Goal: Information Seeking & Learning: Learn about a topic

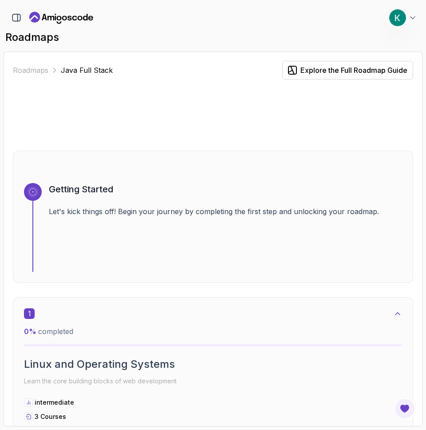
click at [87, 70] on p "Java Full Stack" at bounding box center [87, 70] width 52 height 11
click at [32, 69] on link "Roadmaps" at bounding box center [31, 70] width 36 height 11
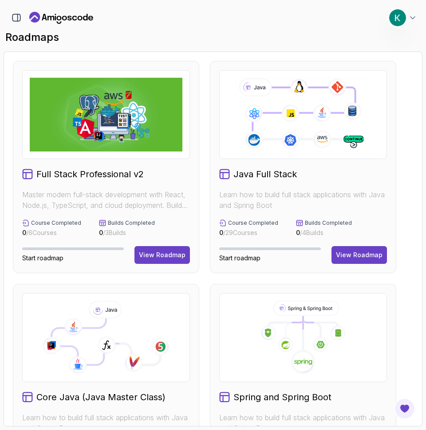
click at [347, 245] on div "Java Full Stack Learn how to build full stack applications with Java and Spring…" at bounding box center [303, 167] width 187 height 212
click at [351, 252] on div "View Roadmap" at bounding box center [359, 254] width 47 height 9
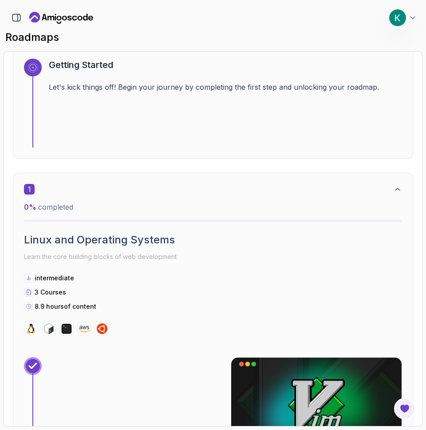
scroll to position [297, 0]
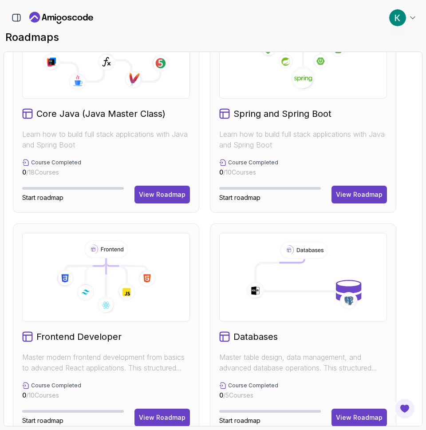
scroll to position [283, 0]
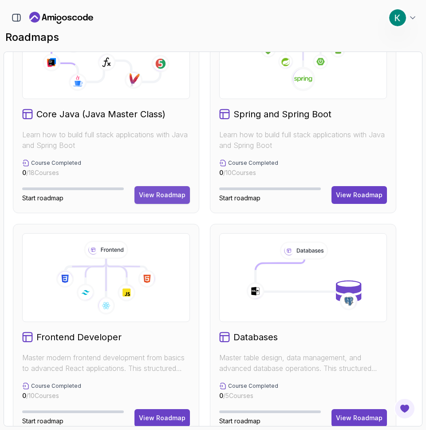
click at [153, 196] on div "View Roadmap" at bounding box center [162, 195] width 47 height 9
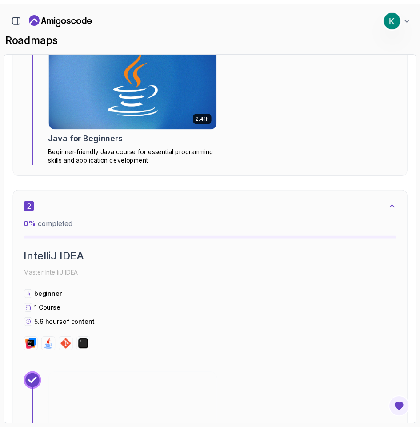
scroll to position [391, 0]
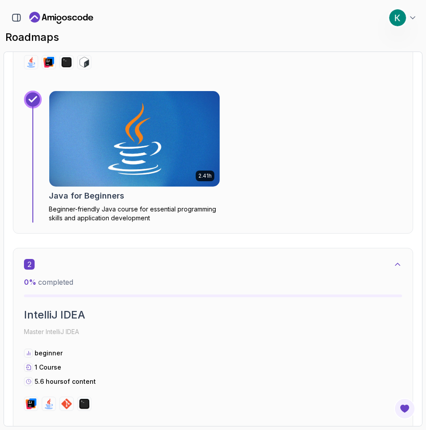
click at [118, 167] on img at bounding box center [134, 139] width 179 height 100
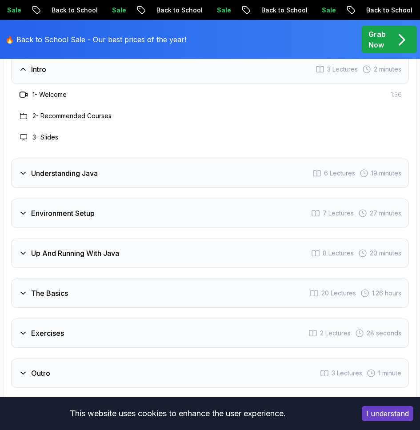
scroll to position [1683, 0]
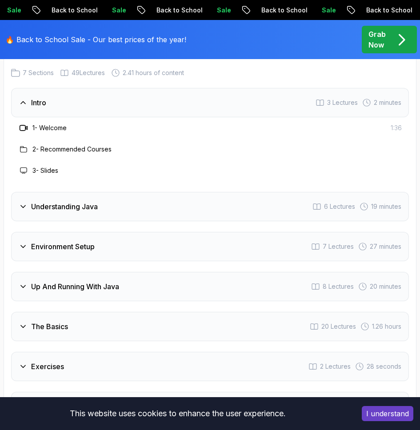
click at [198, 192] on div "Understanding Java 6 Lectures 19 minutes" at bounding box center [209, 206] width 397 height 29
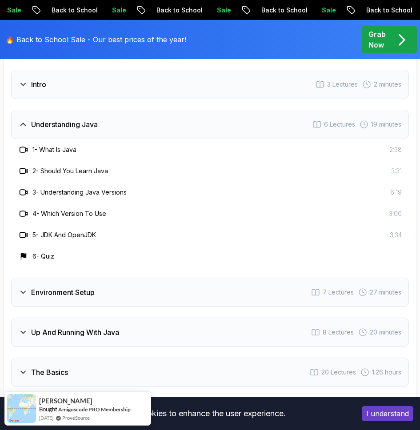
click at [162, 278] on div "Environment Setup 7 Lectures 27 minutes" at bounding box center [209, 292] width 397 height 29
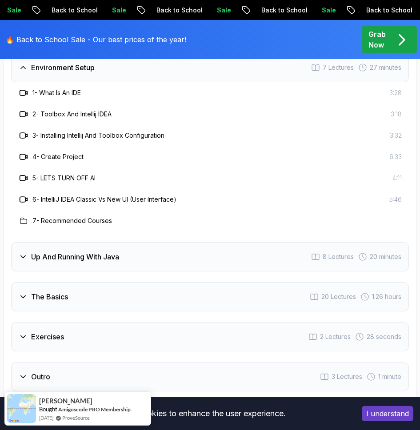
scroll to position [1803, 0]
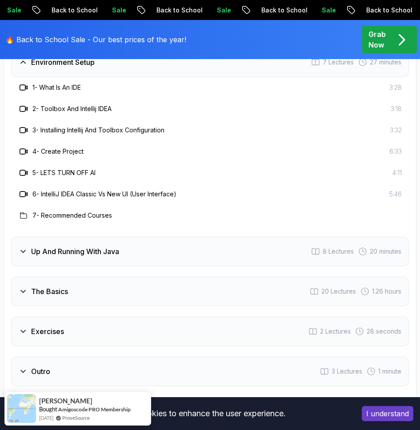
click at [155, 237] on div "Up And Running With Java 8 Lectures 20 minutes" at bounding box center [209, 251] width 397 height 29
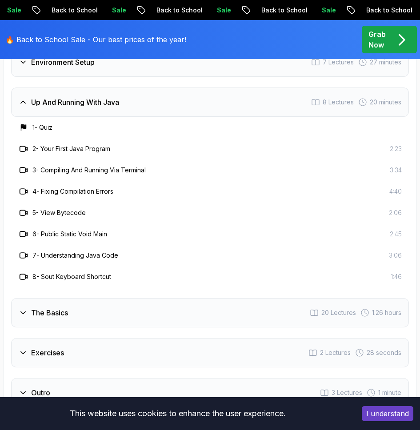
click at [89, 230] on h3 "6 - Public Static Void Main" at bounding box center [69, 234] width 75 height 9
click at [88, 230] on h3 "6 - Public Static Void Main" at bounding box center [69, 234] width 75 height 9
click at [29, 229] on div "6 - Public Static Void Main" at bounding box center [62, 234] width 89 height 11
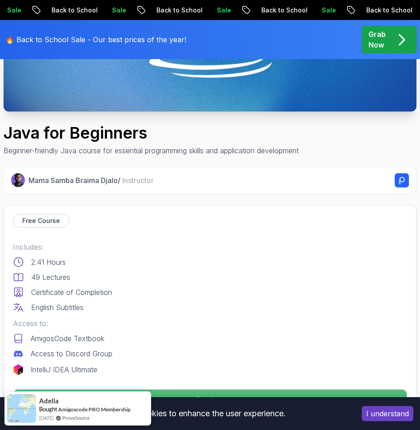
scroll to position [435, 0]
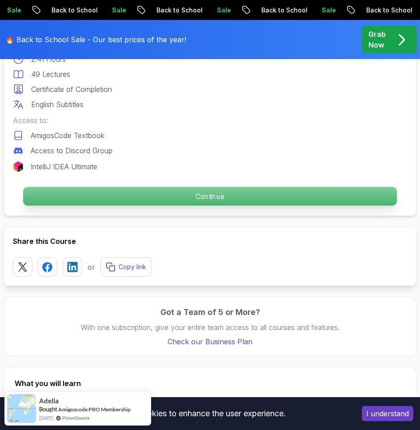
click at [118, 191] on p "Continue" at bounding box center [209, 196] width 373 height 19
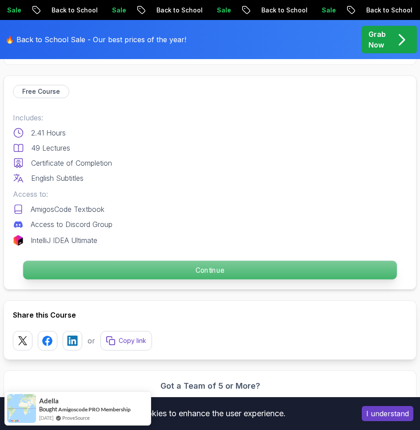
scroll to position [353, 0]
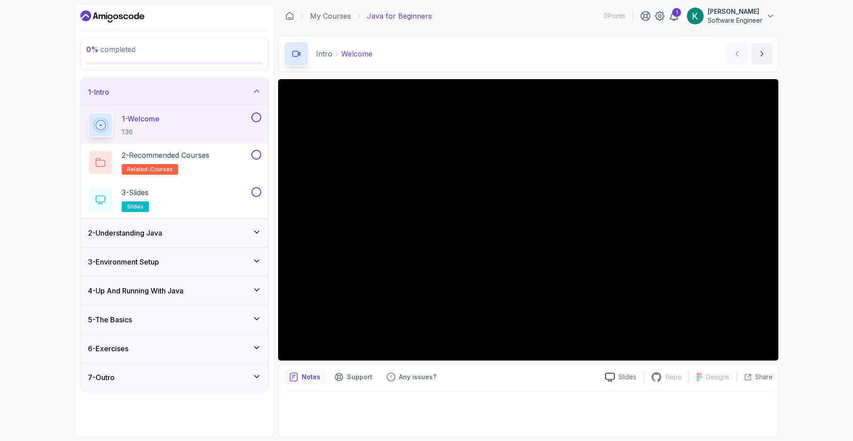
click at [204, 290] on div "4 - Up And Running With Java" at bounding box center [174, 290] width 173 height 11
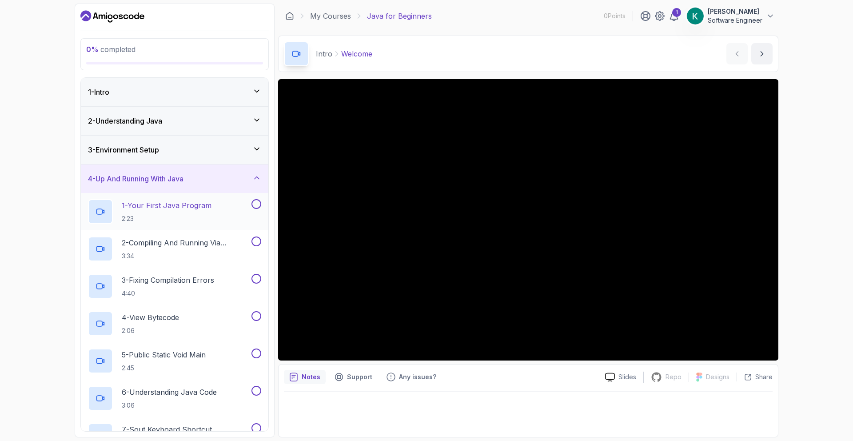
click at [235, 204] on div "1 - Your First Java Program 2:23" at bounding box center [169, 211] width 162 height 25
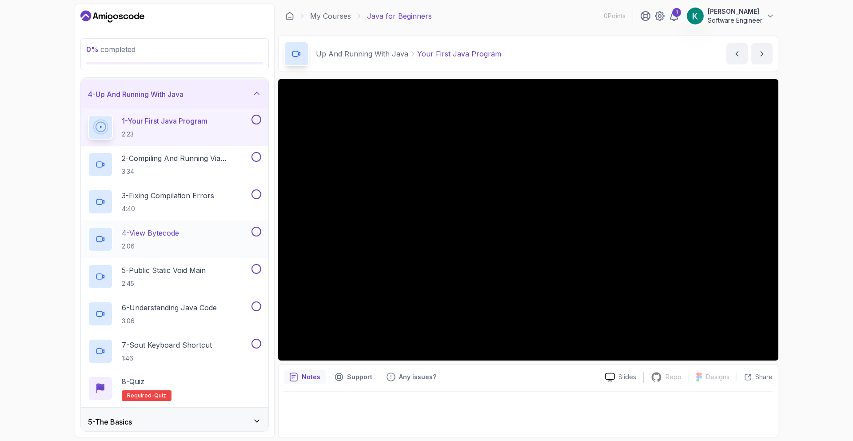
scroll to position [87, 0]
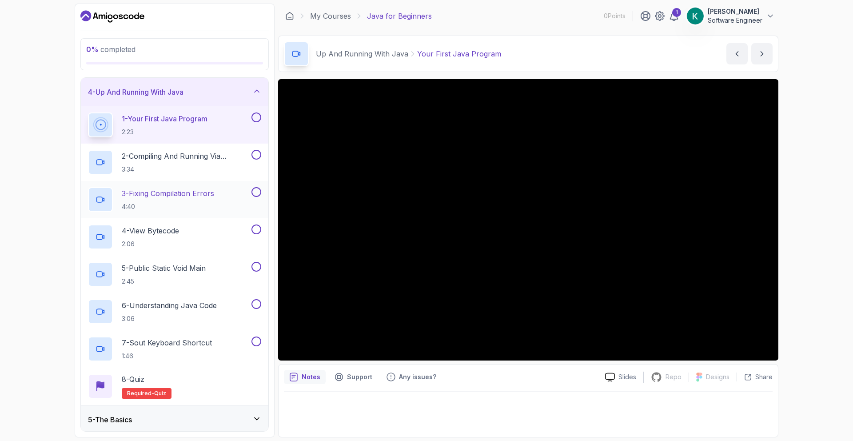
click at [230, 203] on div "3 - Fixing Compilation Errors 4:40" at bounding box center [169, 199] width 162 height 25
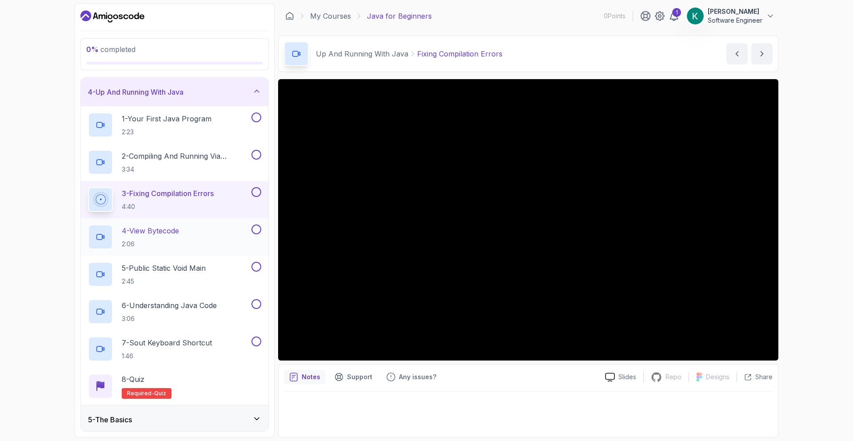
click at [246, 221] on div "4 - View Bytecode 2:06" at bounding box center [174, 236] width 187 height 37
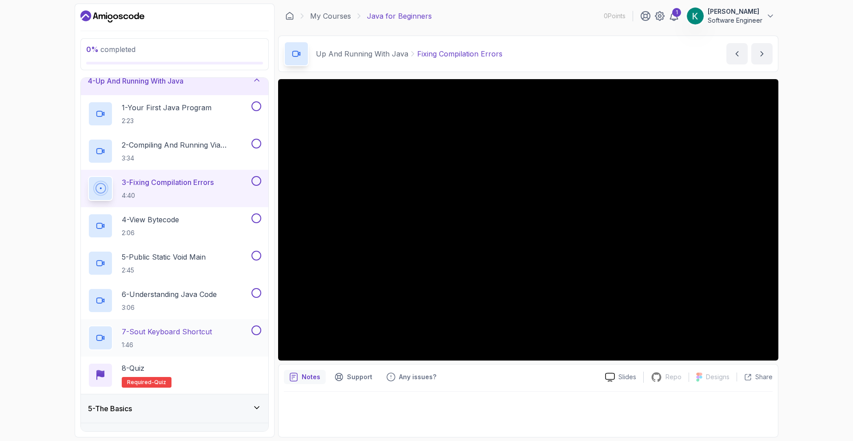
scroll to position [147, 0]
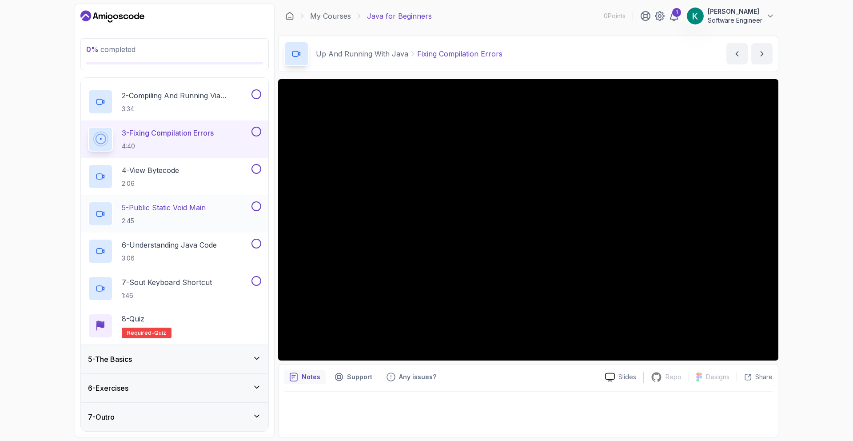
click at [224, 207] on div "5 - Public Static Void Main 2:45" at bounding box center [169, 213] width 162 height 25
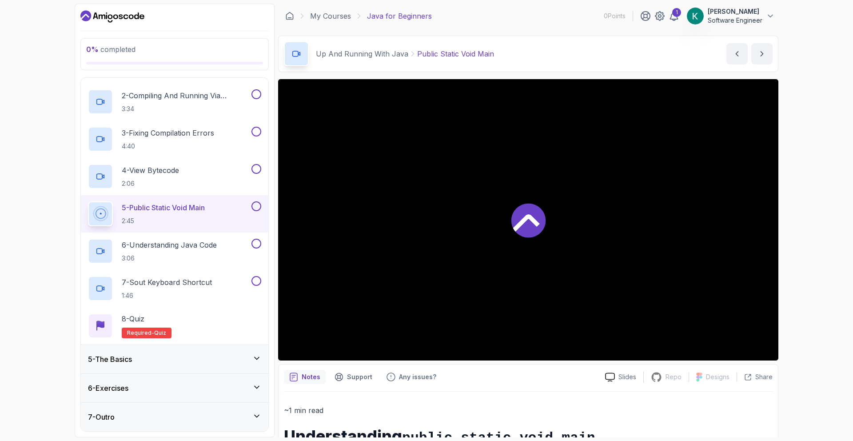
click at [426, 222] on icon at bounding box center [528, 220] width 34 height 34
click at [355, 384] on button "Support" at bounding box center [353, 376] width 48 height 14
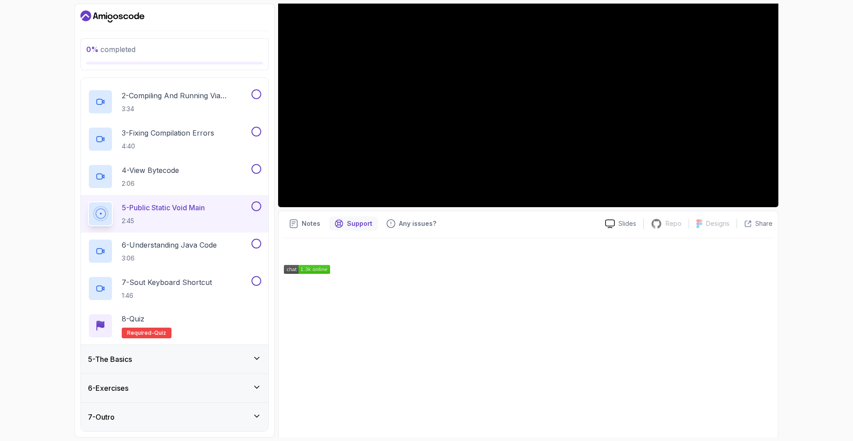
scroll to position [155, 0]
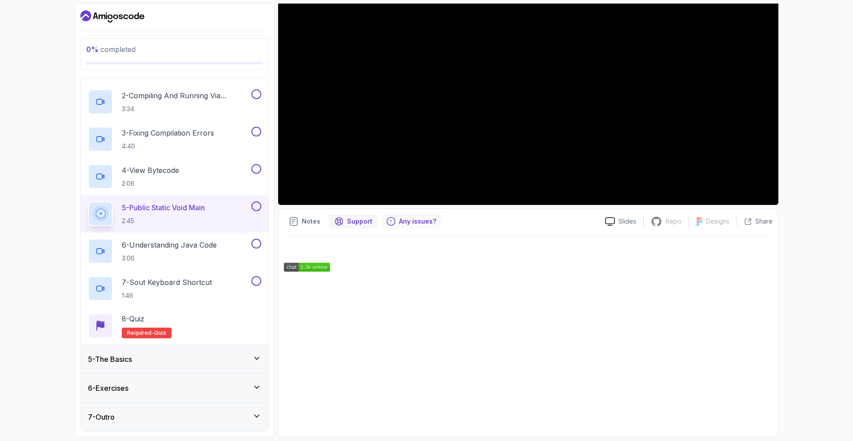
click at [399, 221] on p "Any issues?" at bounding box center [417, 221] width 37 height 9
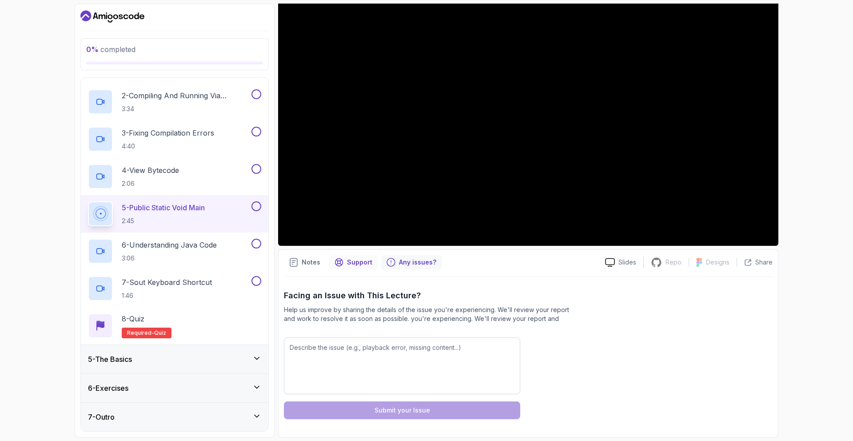
drag, startPoint x: 349, startPoint y: 258, endPoint x: 342, endPoint y: 258, distance: 6.7
click at [348, 258] on p "Support" at bounding box center [359, 262] width 25 height 9
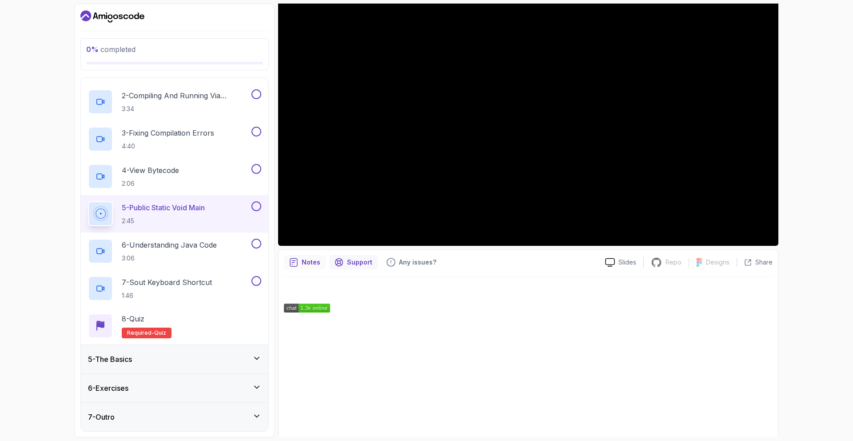
click at [300, 258] on div "Notes" at bounding box center [305, 262] width 42 height 14
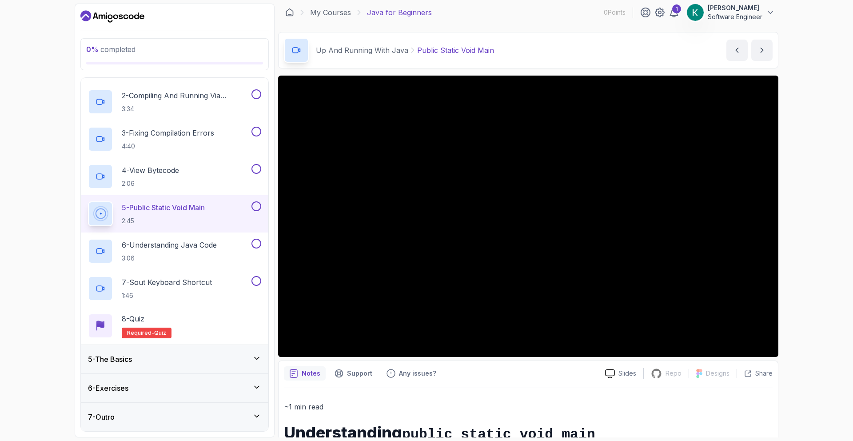
scroll to position [0, 0]
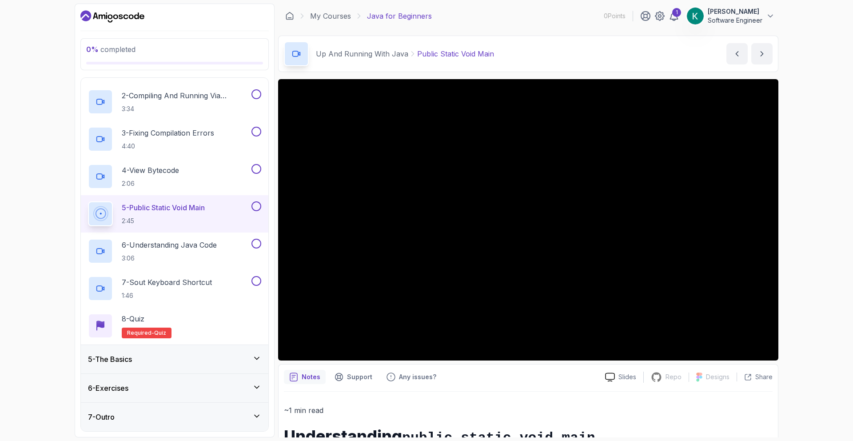
click at [220, 350] on div "5 - The Basics" at bounding box center [174, 359] width 187 height 28
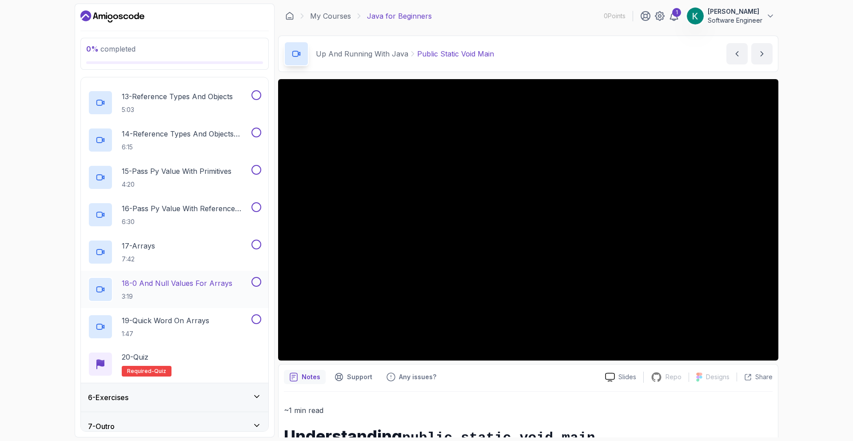
scroll to position [594, 0]
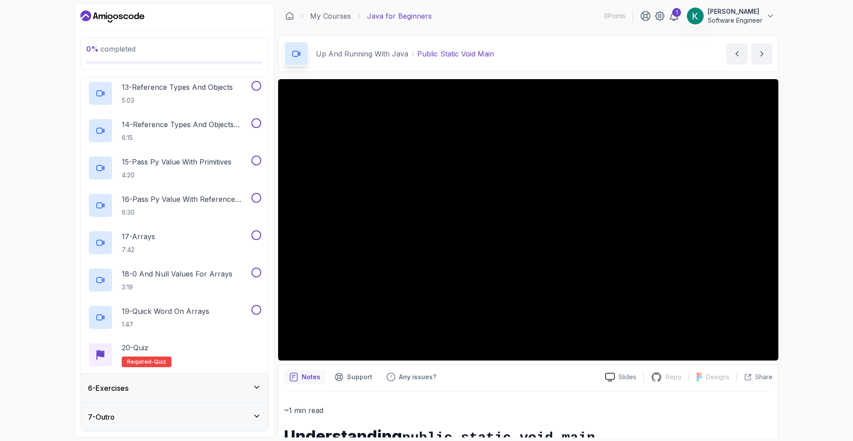
click at [226, 397] on div "6 - Exercises" at bounding box center [174, 387] width 187 height 28
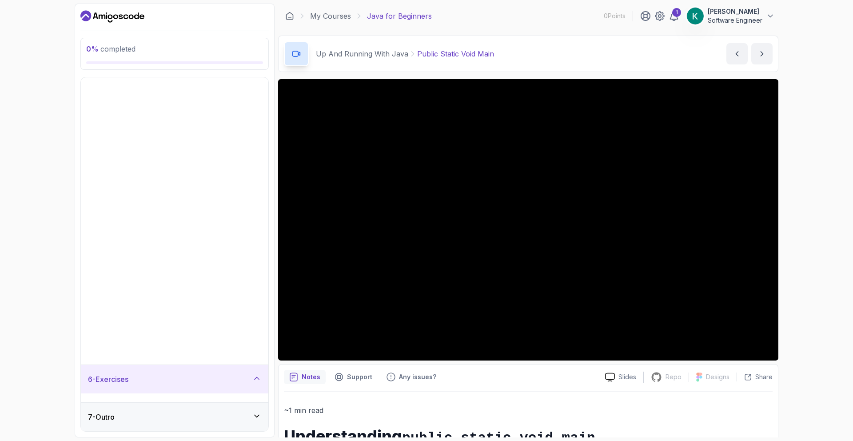
scroll to position [0, 0]
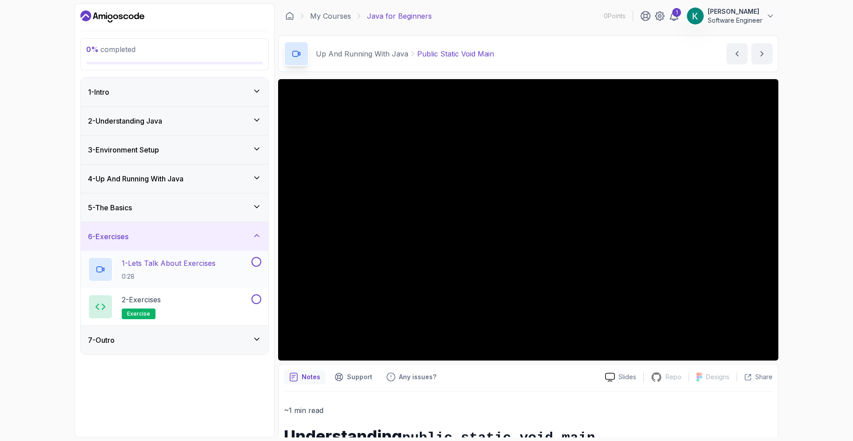
click at [240, 267] on div "1 - Lets Talk About Exercises 0:28" at bounding box center [169, 269] width 162 height 25
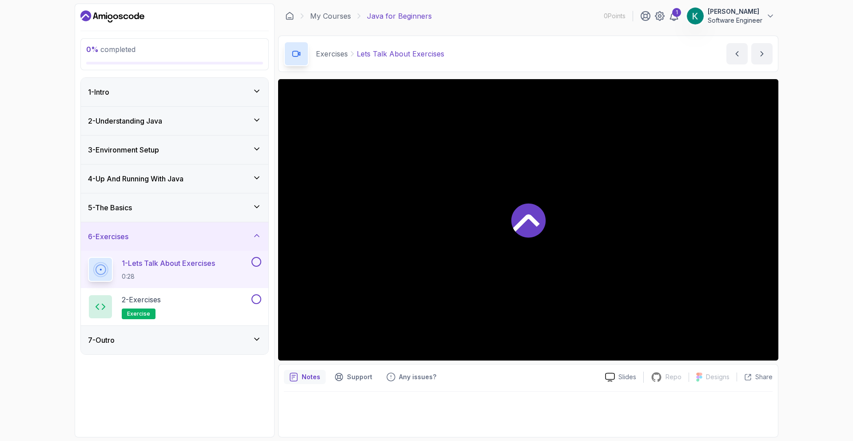
click at [243, 343] on div "7 - Outro" at bounding box center [174, 339] width 173 height 11
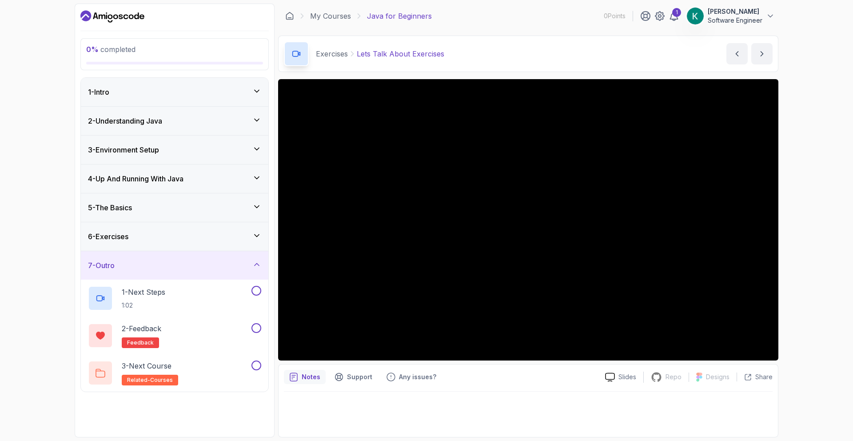
click at [204, 231] on div "6 - Exercises" at bounding box center [174, 236] width 173 height 11
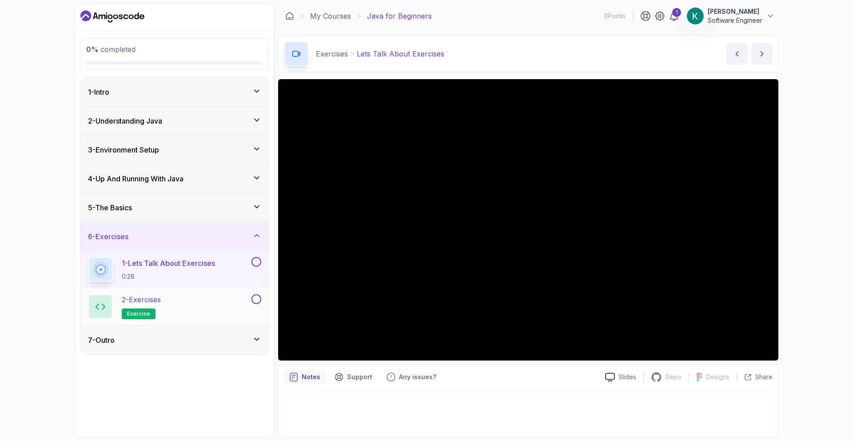
click at [221, 298] on div "2 - Exercises exercise" at bounding box center [169, 306] width 162 height 25
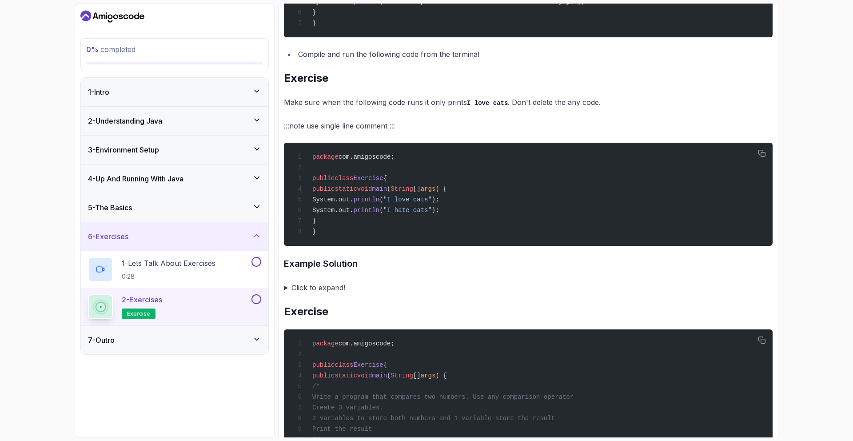
scroll to position [386, 0]
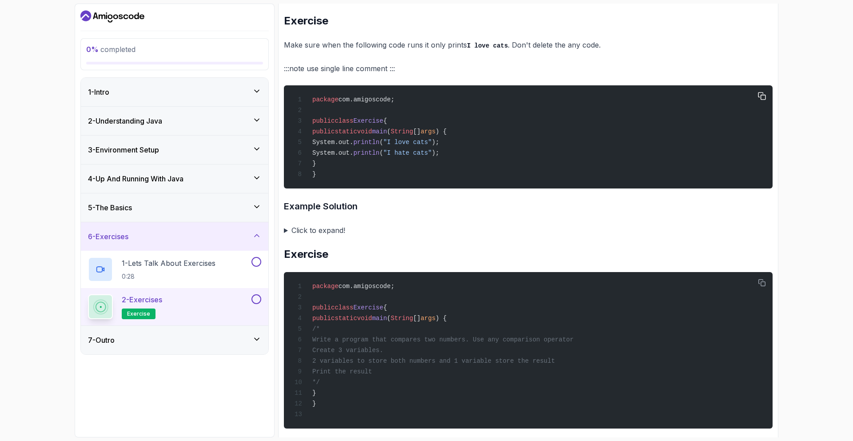
click at [340, 175] on div "package com.amigoscode; public class Exercise { public static void main ( Strin…" at bounding box center [528, 137] width 474 height 92
click at [353, 150] on span "System.out." at bounding box center [332, 152] width 41 height 7
click at [306, 230] on summary "Click to expand!" at bounding box center [528, 230] width 488 height 12
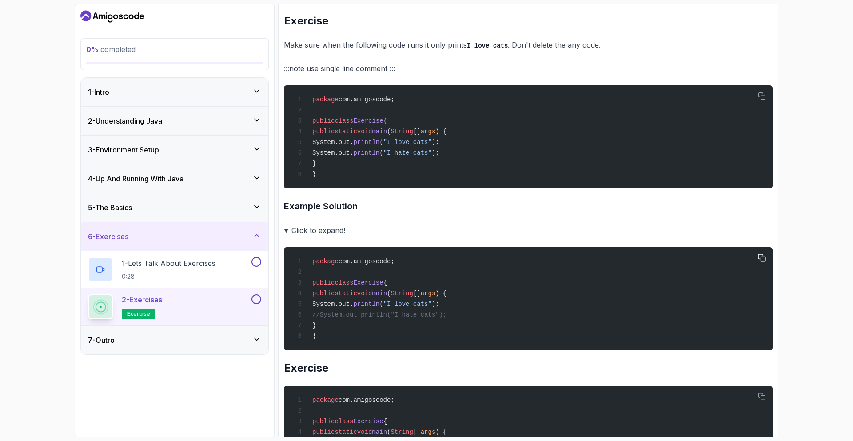
click at [350, 281] on span "class" at bounding box center [343, 282] width 19 height 7
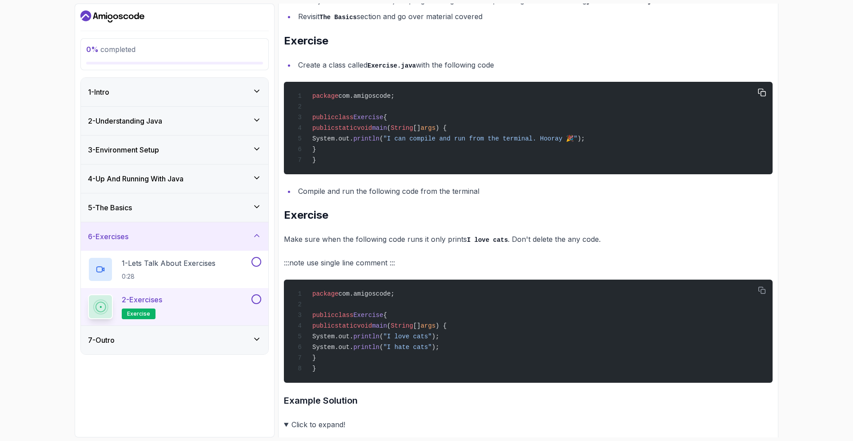
scroll to position [0, 0]
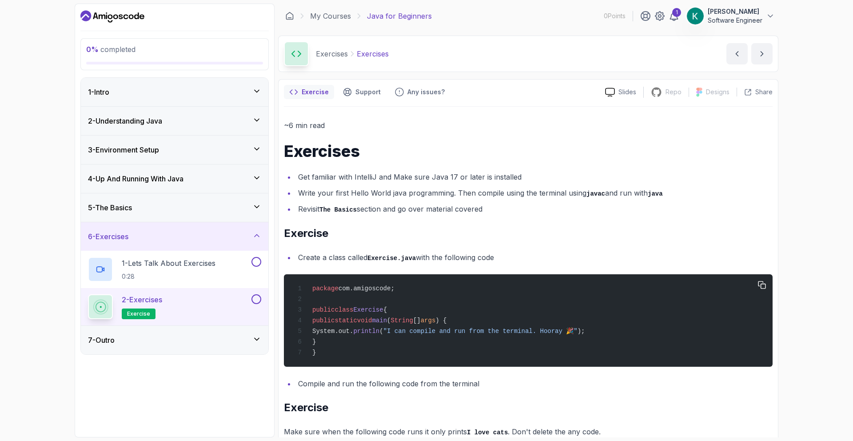
click at [392, 337] on div "package com.amigoscode; public class Exercise { public static void main ( Strin…" at bounding box center [528, 320] width 474 height 82
drag, startPoint x: 393, startPoint y: 336, endPoint x: 402, endPoint y: 332, distance: 10.6
click at [393, 336] on div "package com.amigoscode; public class Exercise { public static void main ( Strin…" at bounding box center [528, 320] width 474 height 82
click at [426, 325] on div "package com.amigoscode; public class Exercise { public static void main ( Strin…" at bounding box center [528, 320] width 474 height 82
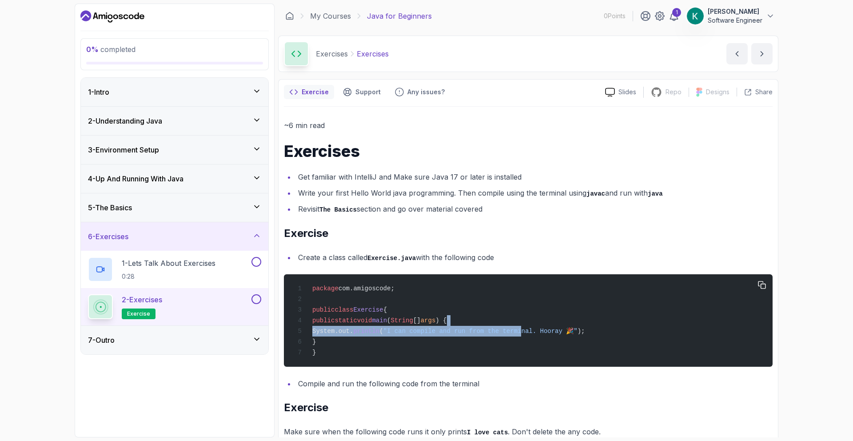
drag, startPoint x: 553, startPoint y: 326, endPoint x: 626, endPoint y: 326, distance: 73.3
click at [426, 326] on div "package com.amigoscode; public class Exercise { public static void main ( Strin…" at bounding box center [528, 320] width 474 height 82
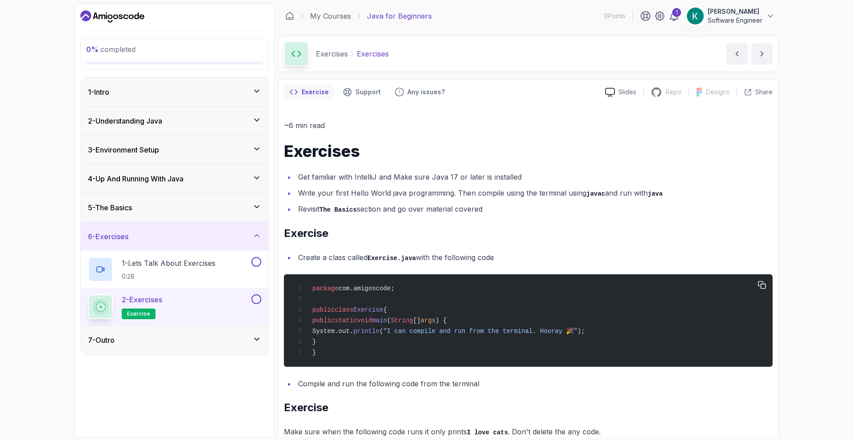
click at [426, 326] on div "package com.amigoscode; public class Exercise { public static void main ( Strin…" at bounding box center [528, 320] width 474 height 82
click at [332, 12] on link "My Courses" at bounding box center [330, 16] width 41 height 11
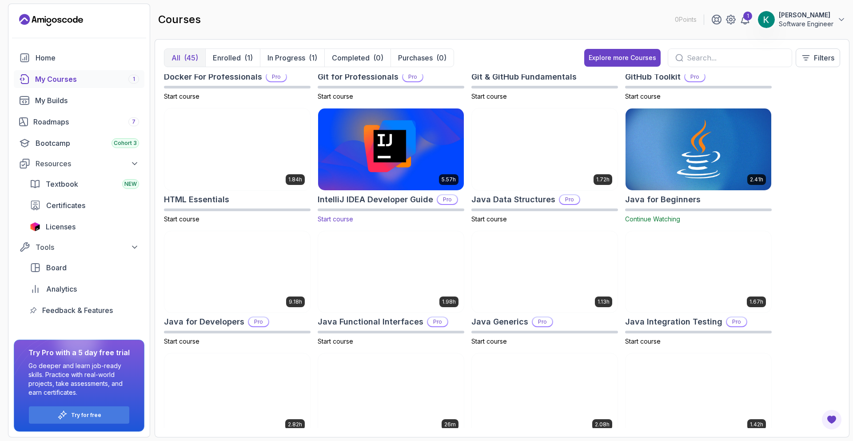
scroll to position [385, 0]
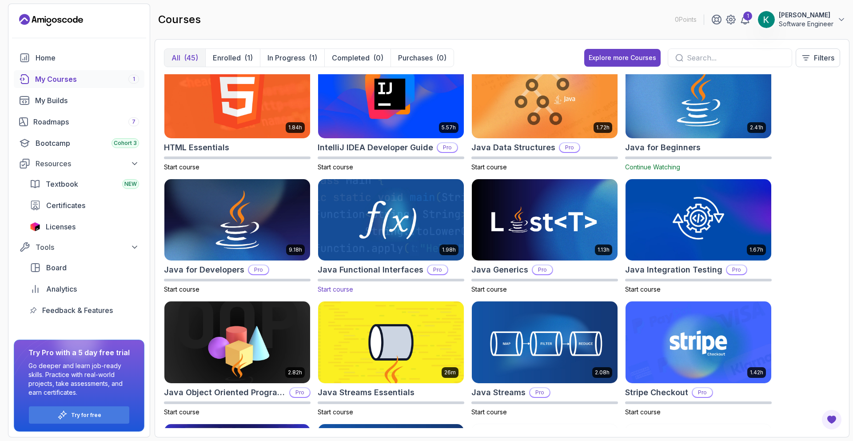
click at [404, 208] on img at bounding box center [390, 220] width 153 height 86
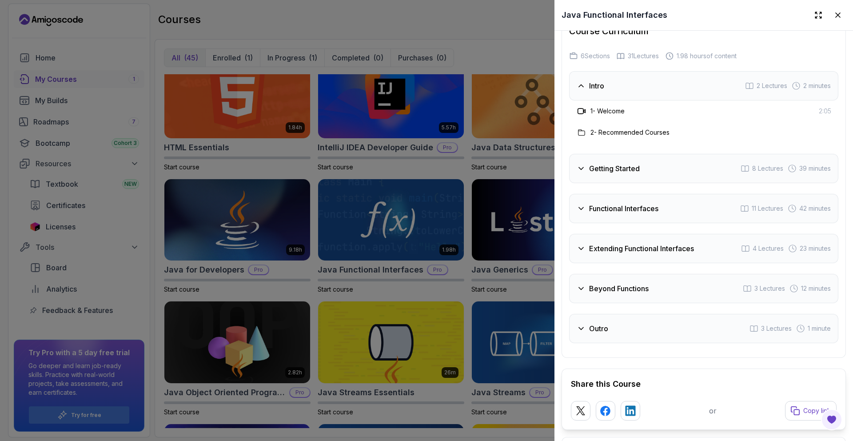
scroll to position [1513, 0]
click at [426, 163] on h3 "Getting Started" at bounding box center [614, 168] width 51 height 11
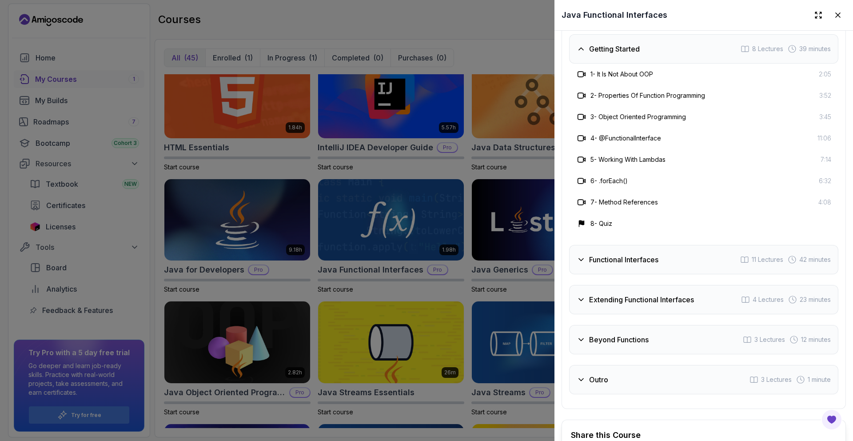
scroll to position [1597, 0]
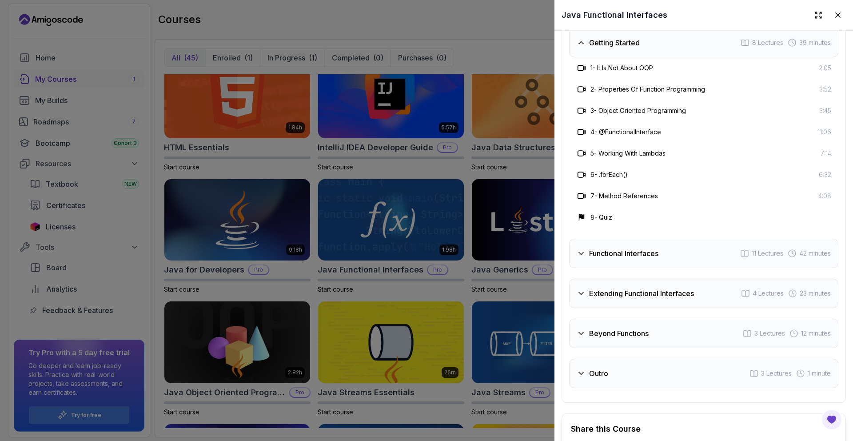
click at [426, 247] on div "Functional Interfaces 11 Lectures 42 minutes" at bounding box center [703, 252] width 269 height 29
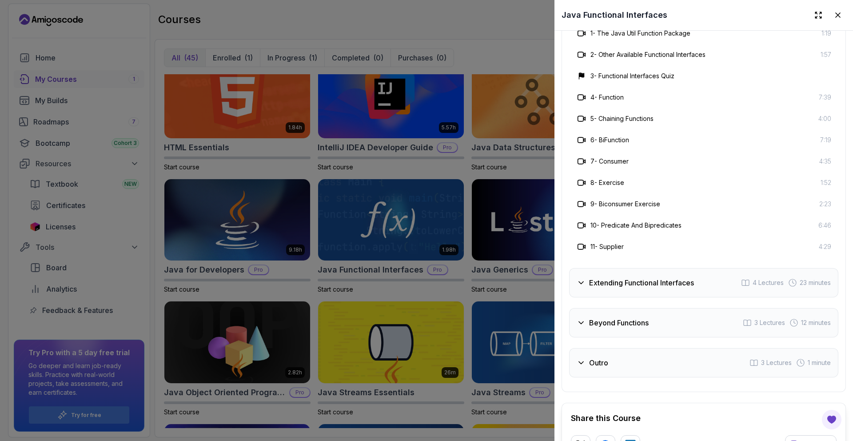
click at [426, 277] on h3 "Extending Functional Interfaces" at bounding box center [641, 282] width 105 height 11
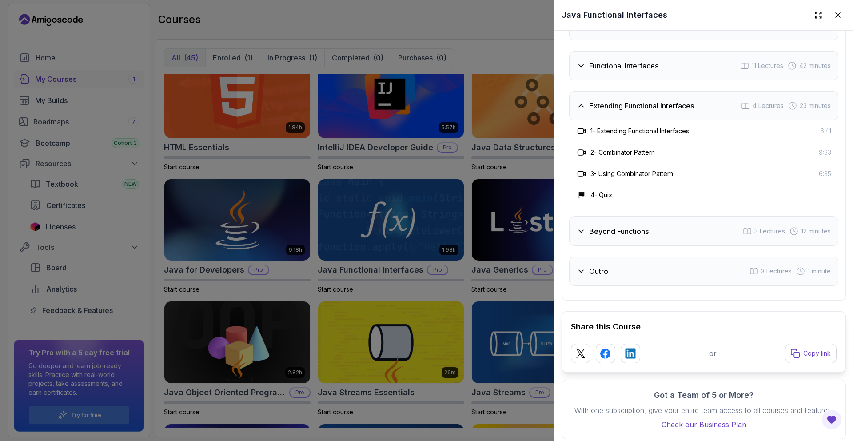
click at [426, 216] on div "Beyond Functions 3 Lectures 12 minutes" at bounding box center [703, 230] width 269 height 29
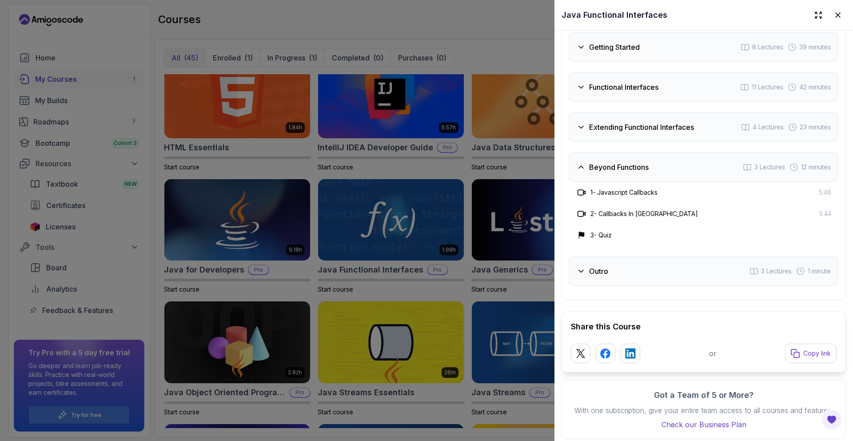
click at [426, 256] on div "Outro 3 Lectures 1 minute" at bounding box center [703, 270] width 269 height 29
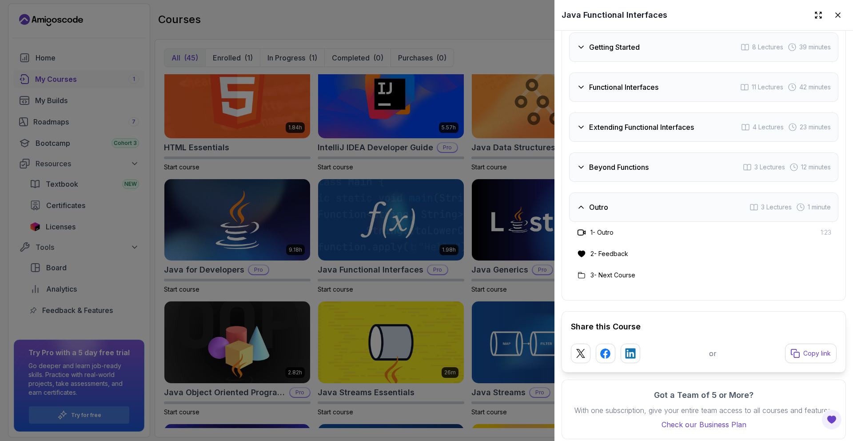
click at [426, 284] on div at bounding box center [426, 220] width 853 height 441
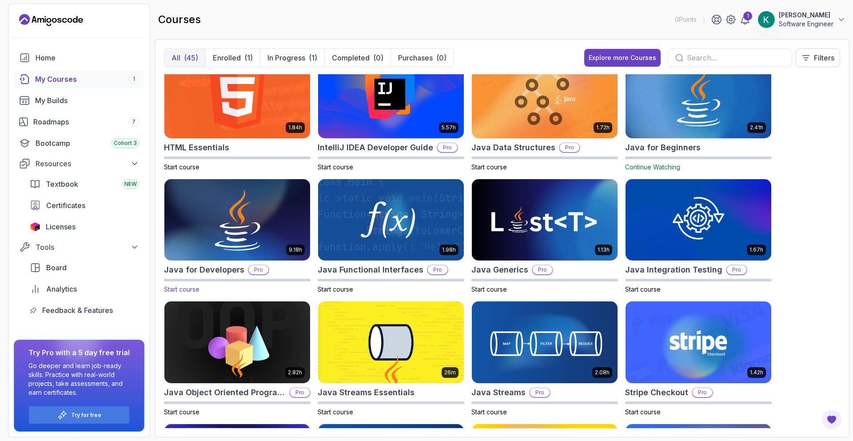
click at [233, 232] on img at bounding box center [237, 220] width 153 height 86
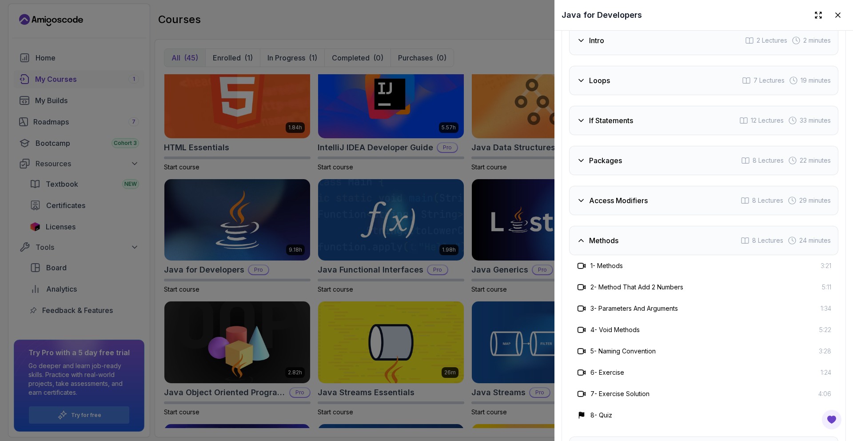
scroll to position [1517, 0]
click at [426, 197] on h3 "Access Modifiers" at bounding box center [618, 199] width 59 height 11
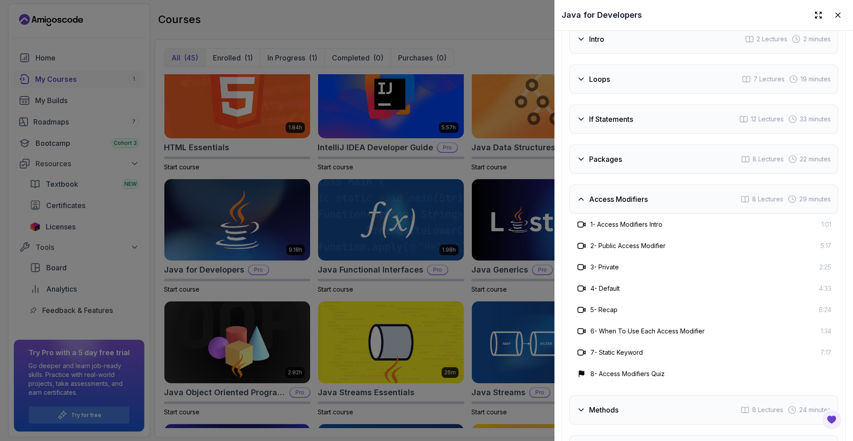
click at [426, 156] on div "Packages 8 Lectures 22 minutes" at bounding box center [703, 158] width 269 height 29
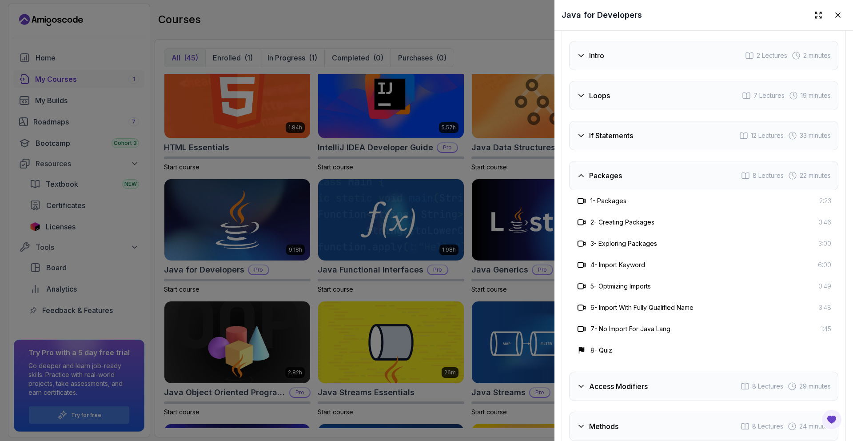
scroll to position [1500, 0]
click at [426, 135] on h3 "If Statements" at bounding box center [611, 136] width 44 height 11
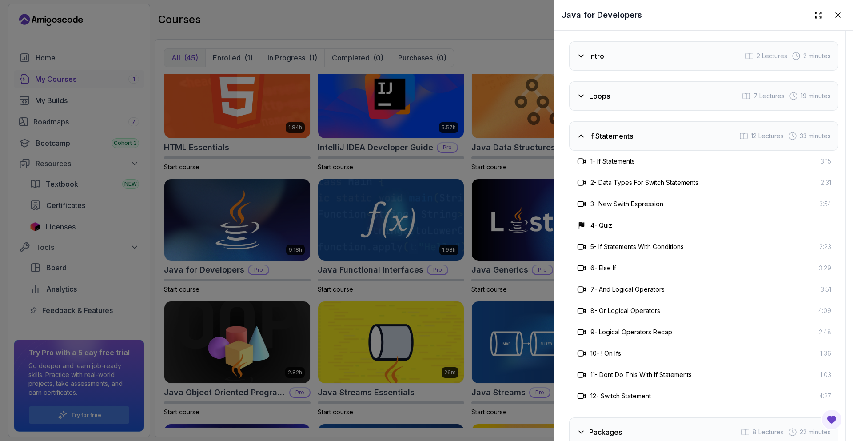
click at [426, 135] on h3 "If Statements" at bounding box center [611, 136] width 44 height 11
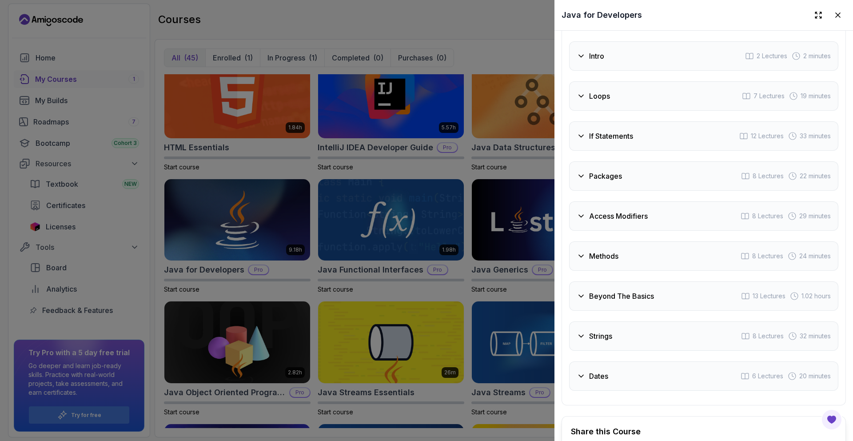
click at [426, 97] on div "Loops 7 Lectures 19 minutes" at bounding box center [703, 95] width 269 height 29
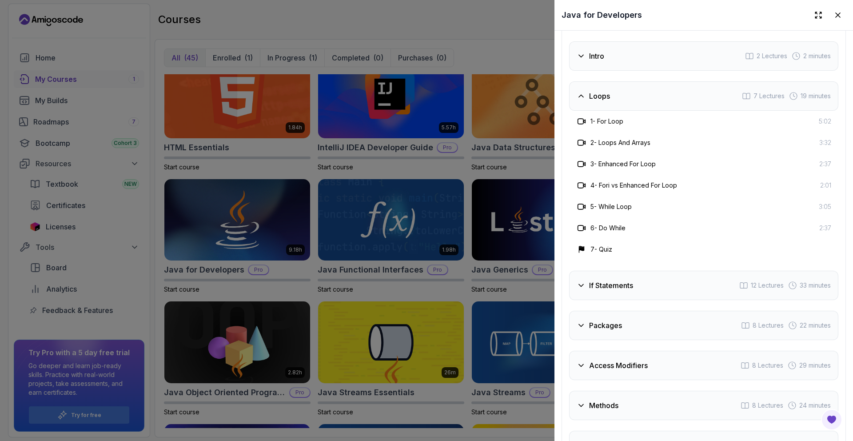
click at [426, 96] on div "Loops 7 Lectures 19 minutes" at bounding box center [703, 95] width 269 height 29
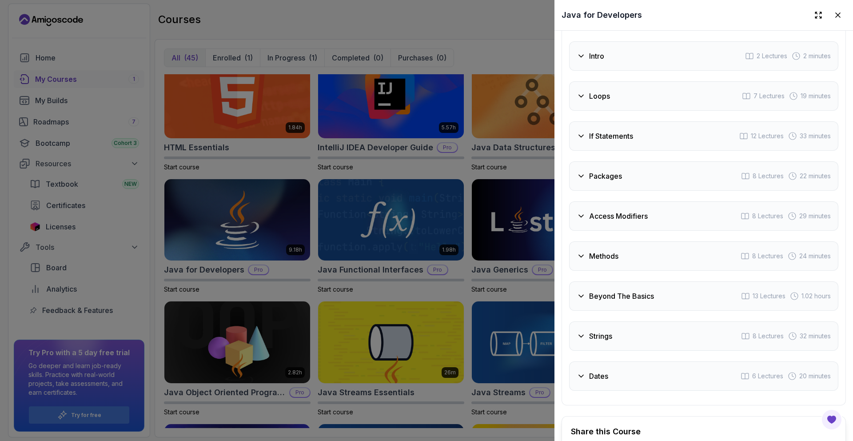
click at [426, 96] on div "Loops 7 Lectures 19 minutes" at bounding box center [703, 95] width 269 height 29
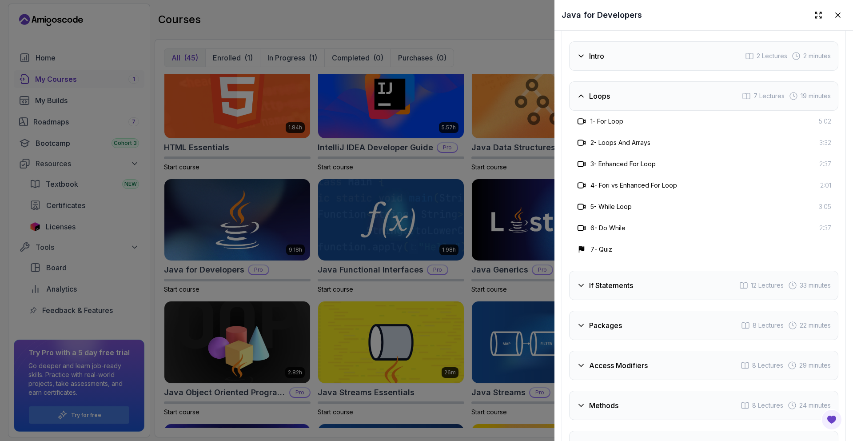
click at [426, 96] on div "Loops 7 Lectures 19 minutes" at bounding box center [703, 95] width 269 height 29
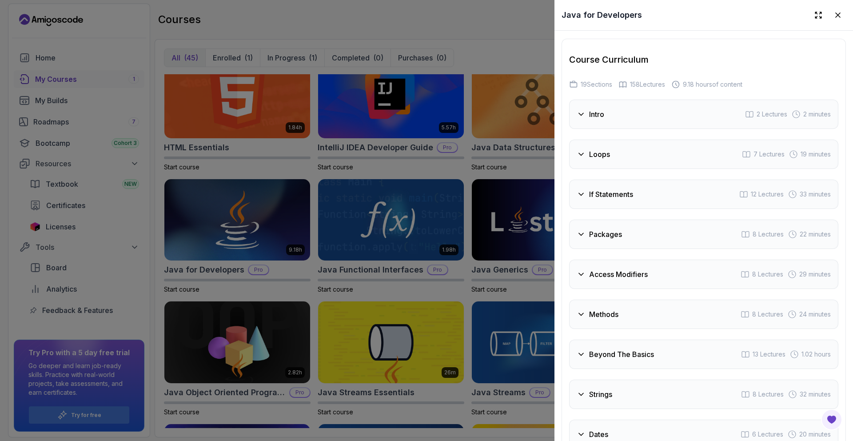
scroll to position [1436, 0]
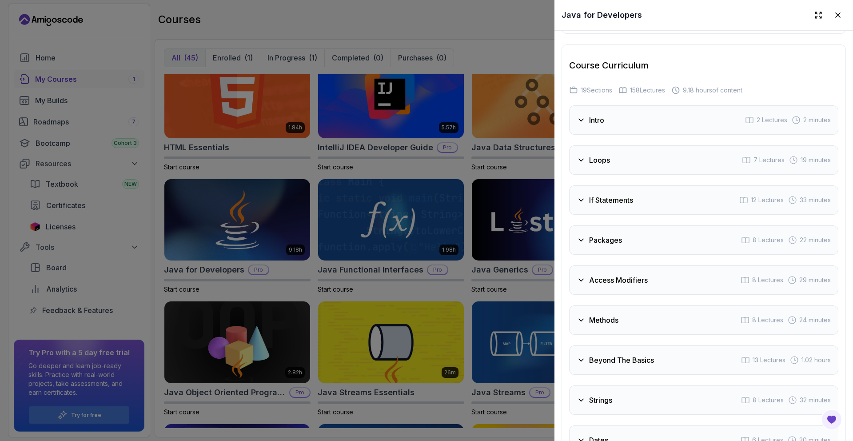
click at [426, 111] on div "Intro 2 Lectures 2 minutes" at bounding box center [703, 119] width 269 height 29
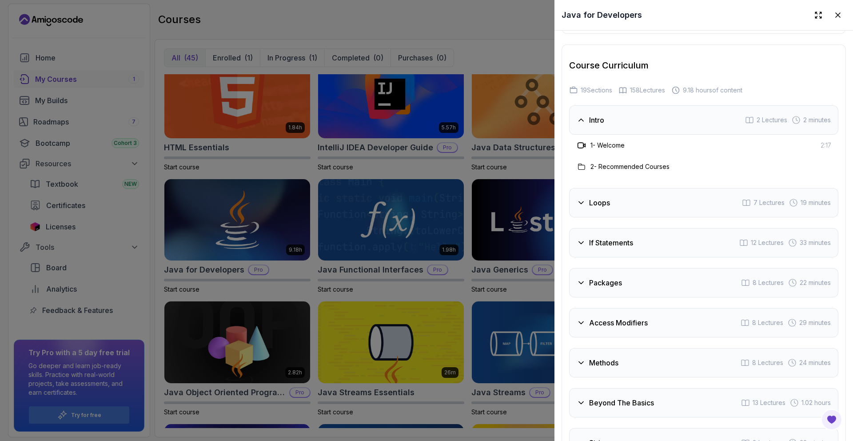
click at [426, 109] on div "Intro 2 Lectures 2 minutes" at bounding box center [703, 119] width 269 height 29
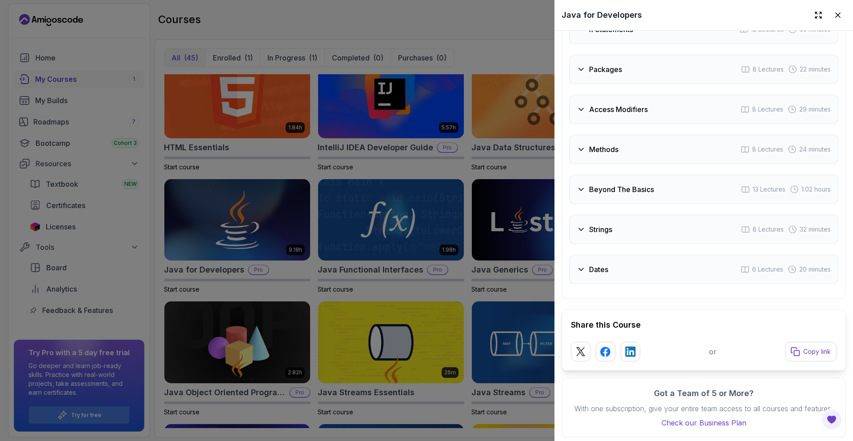
scroll to position [1616, 0]
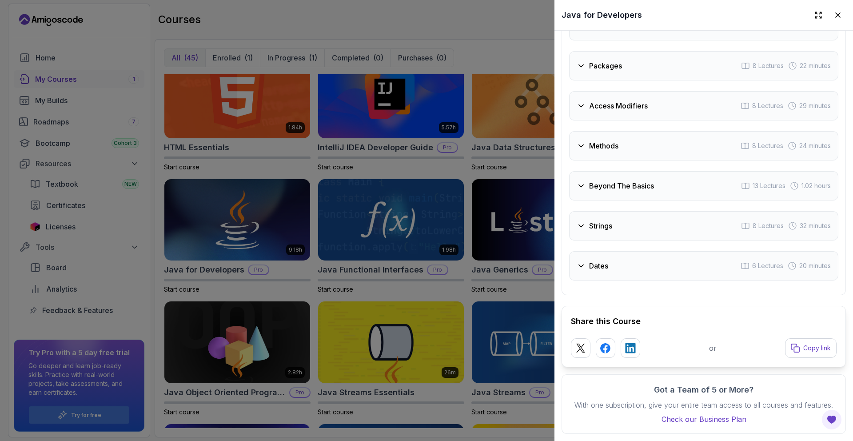
click at [426, 251] on div "Dates 6 Lectures 20 minutes" at bounding box center [703, 265] width 269 height 29
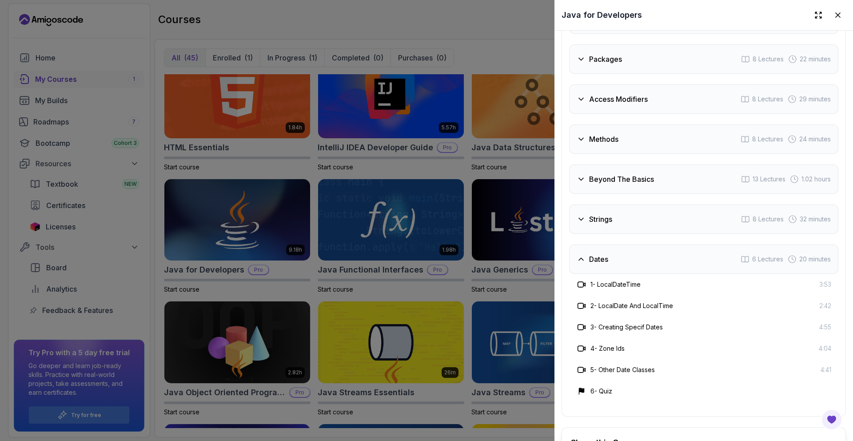
click at [426, 247] on div "Dates 6 Lectures 20 minutes" at bounding box center [703, 258] width 269 height 29
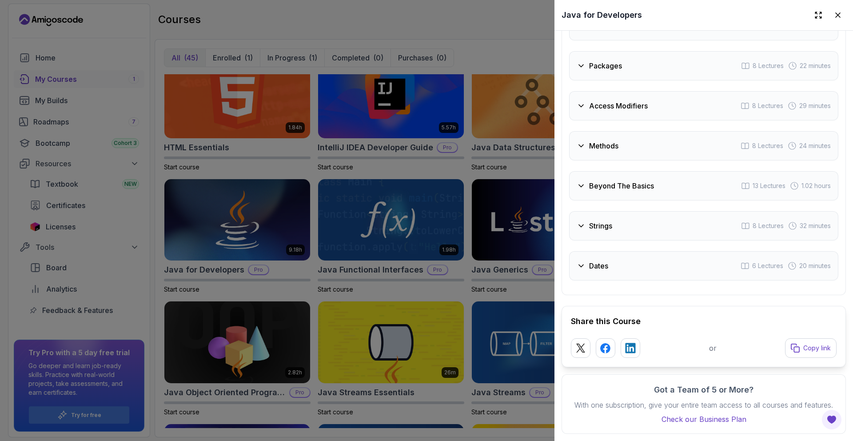
click at [426, 216] on div "Strings 8 Lectures 32 minutes" at bounding box center [703, 225] width 269 height 29
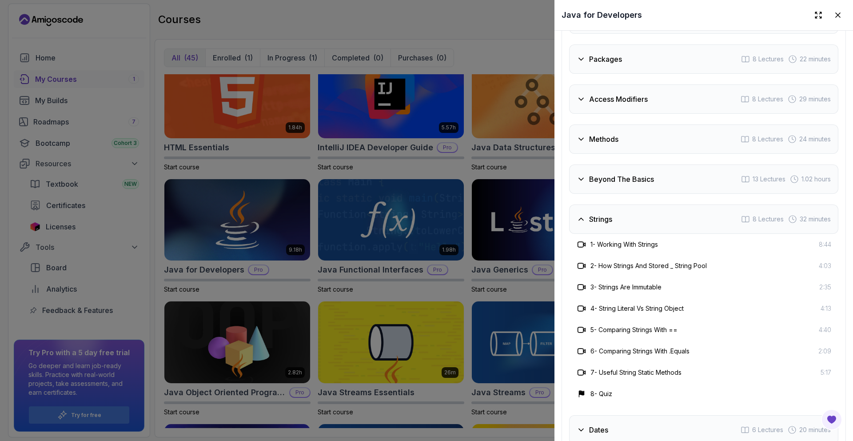
click at [426, 215] on div "Strings 8 Lectures 32 minutes" at bounding box center [703, 218] width 269 height 29
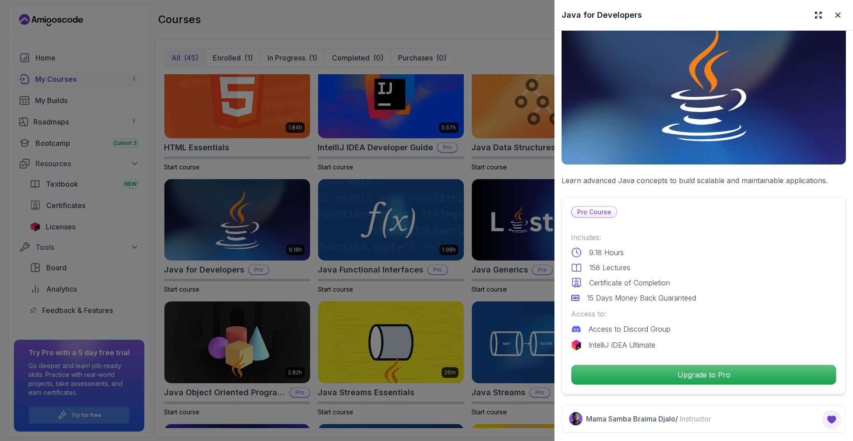
scroll to position [0, 0]
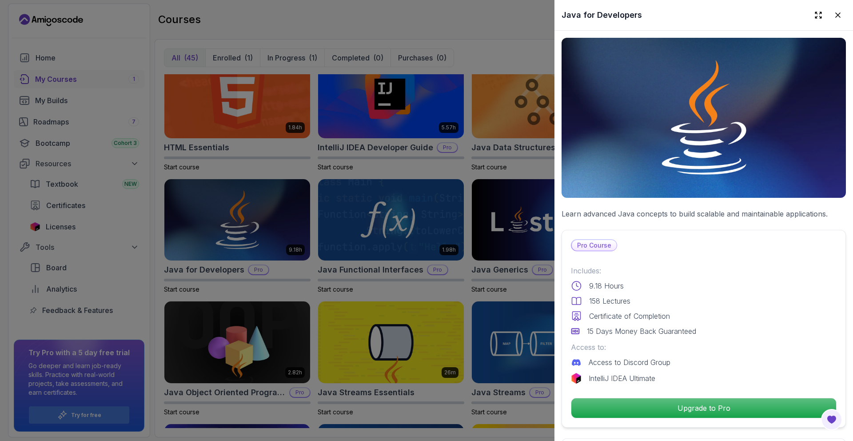
click at [426, 215] on div at bounding box center [426, 220] width 853 height 441
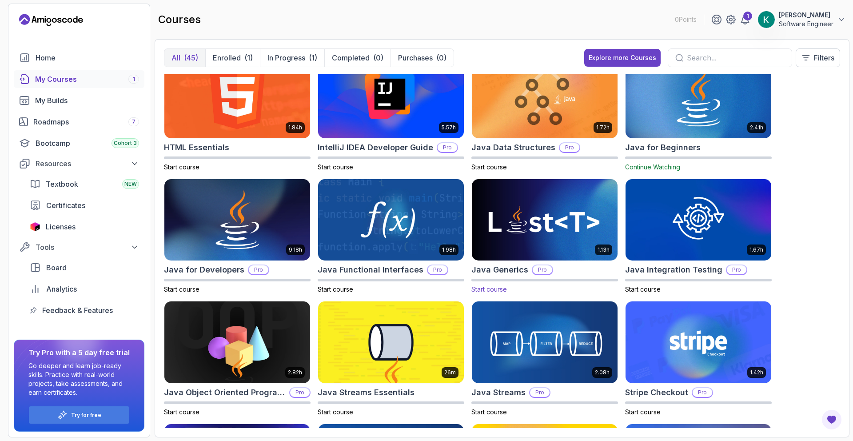
click at [426, 239] on img at bounding box center [544, 220] width 153 height 86
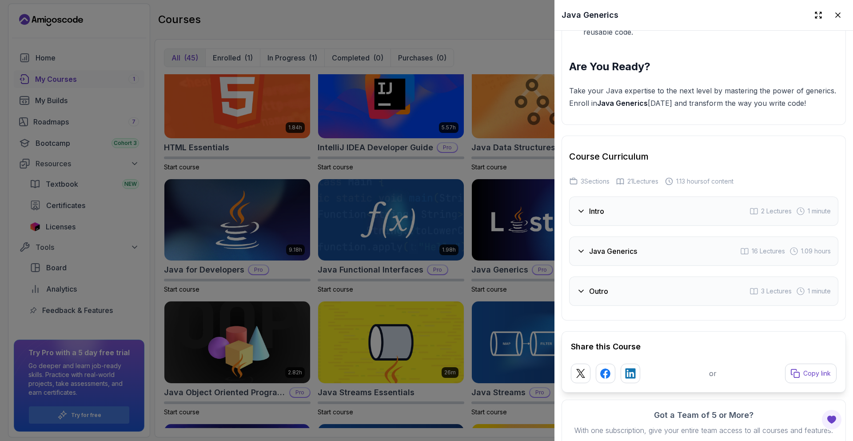
scroll to position [1302, 0]
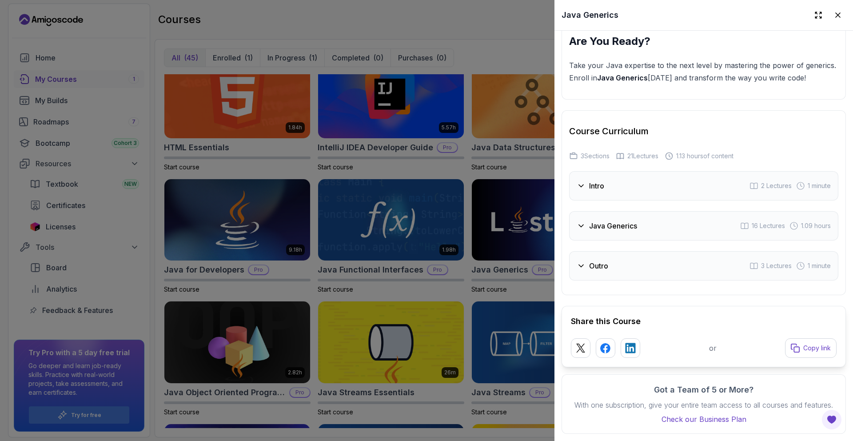
click at [426, 220] on h3 "Java Generics" at bounding box center [613, 225] width 48 height 11
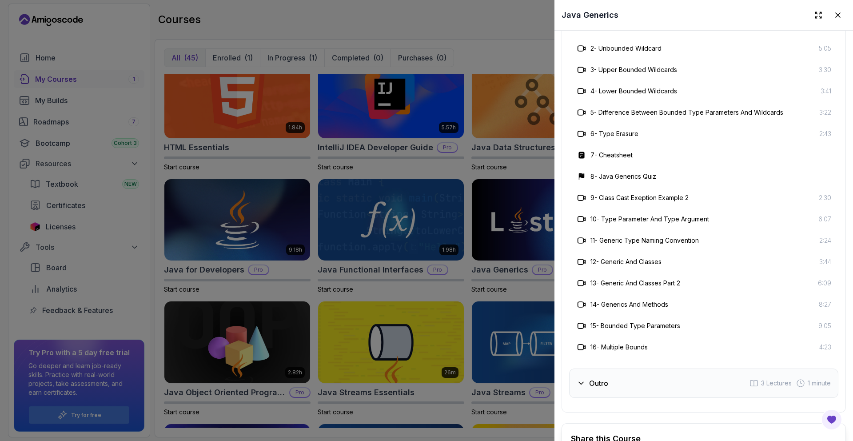
scroll to position [1536, 0]
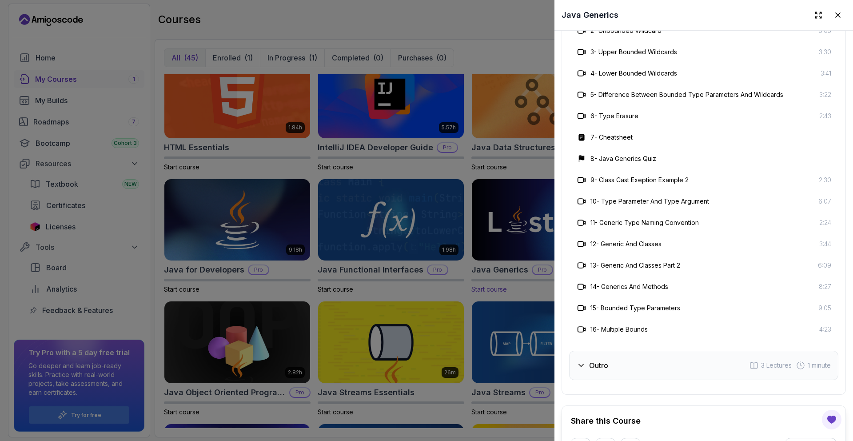
drag, startPoint x: 476, startPoint y: 256, endPoint x: 483, endPoint y: 255, distance: 6.2
click at [426, 256] on div at bounding box center [426, 220] width 853 height 441
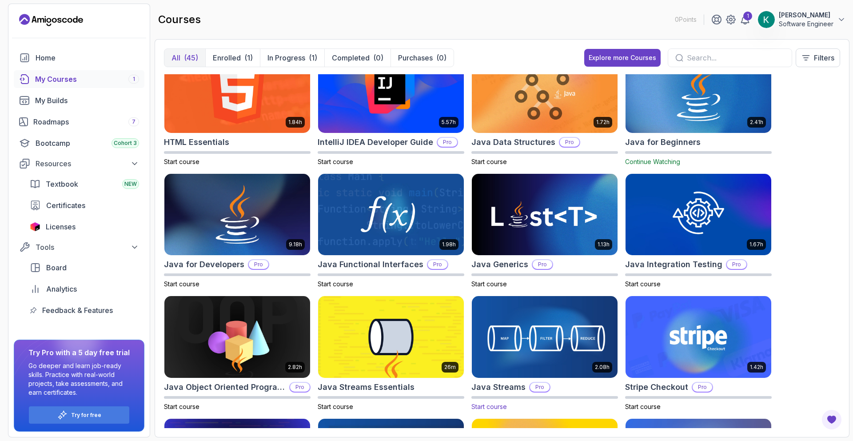
scroll to position [487, 0]
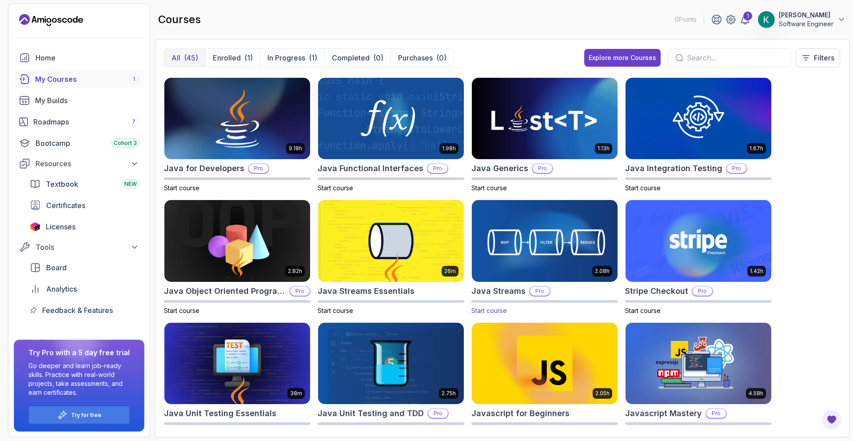
click at [426, 253] on img at bounding box center [544, 241] width 153 height 86
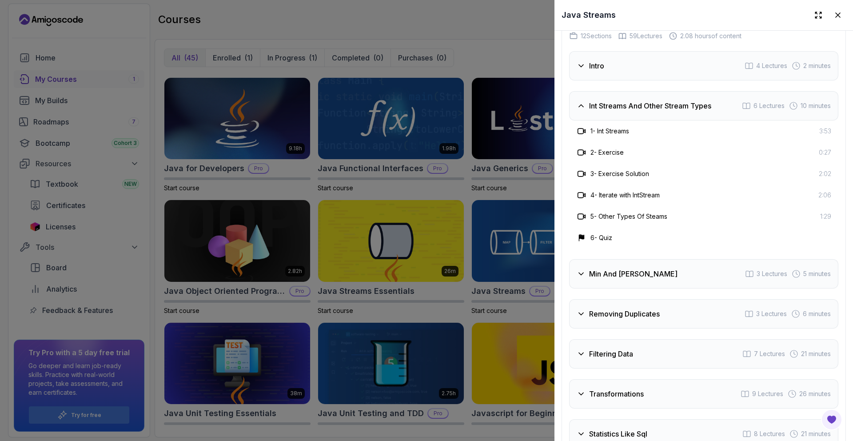
scroll to position [1497, 0]
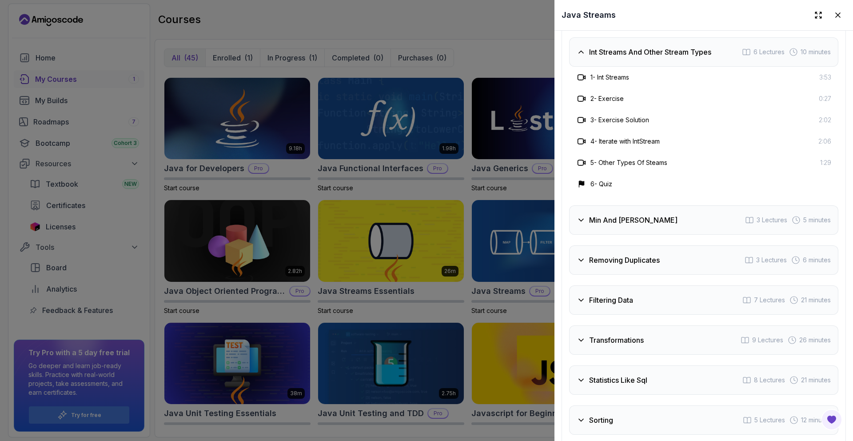
click at [426, 225] on div "Min And Max 3 Lectures 5 minutes" at bounding box center [703, 219] width 269 height 29
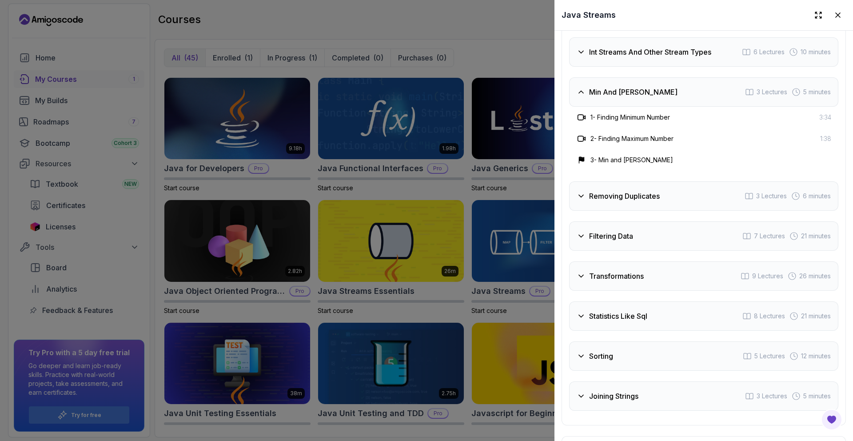
click at [426, 191] on h3 "Removing Duplicates" at bounding box center [624, 196] width 71 height 11
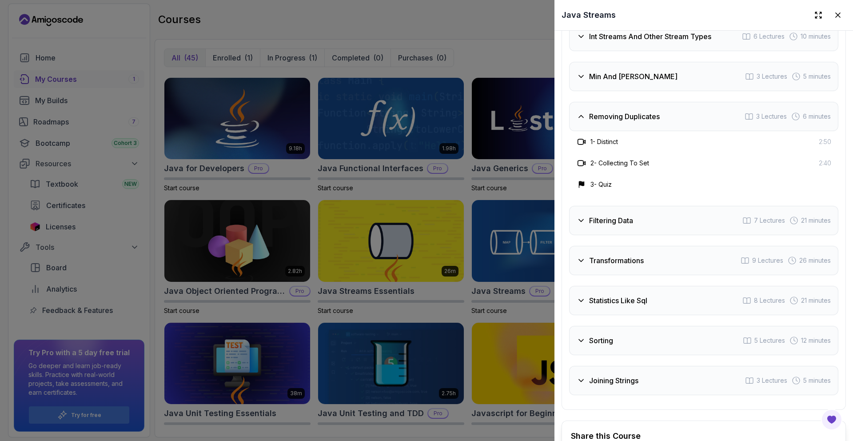
click at [426, 220] on h3 "Filtering Data" at bounding box center [611, 220] width 44 height 11
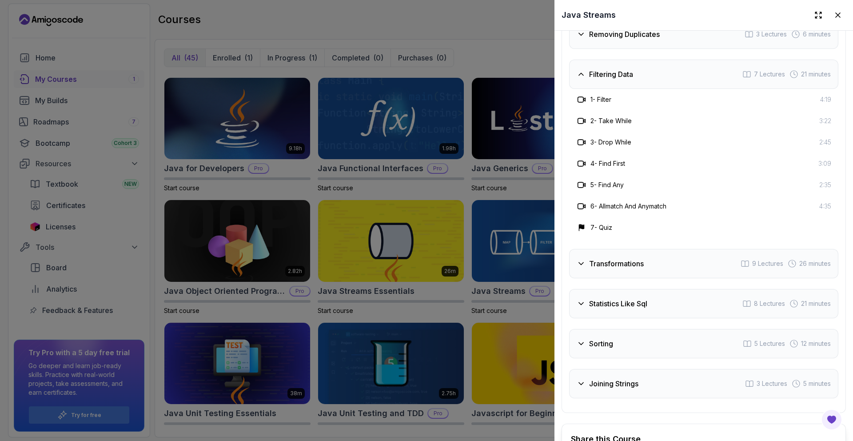
click at [426, 249] on div "Transformations 9 Lectures 26 minutes" at bounding box center [703, 263] width 269 height 29
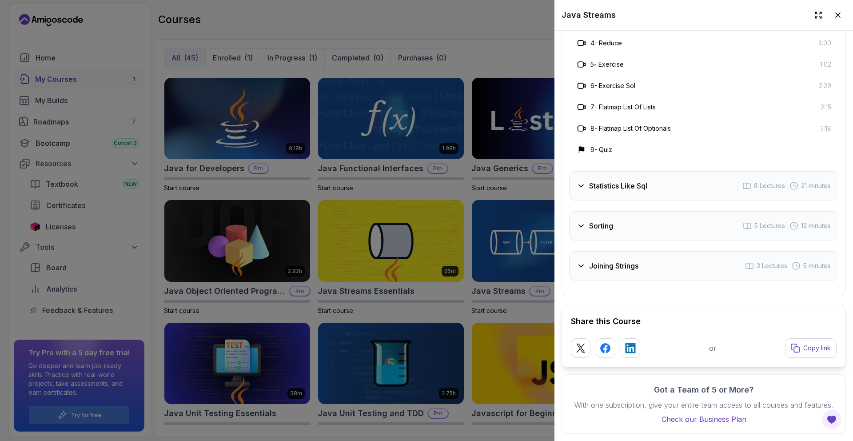
click at [426, 180] on h3 "Statistics Like Sql" at bounding box center [618, 185] width 58 height 11
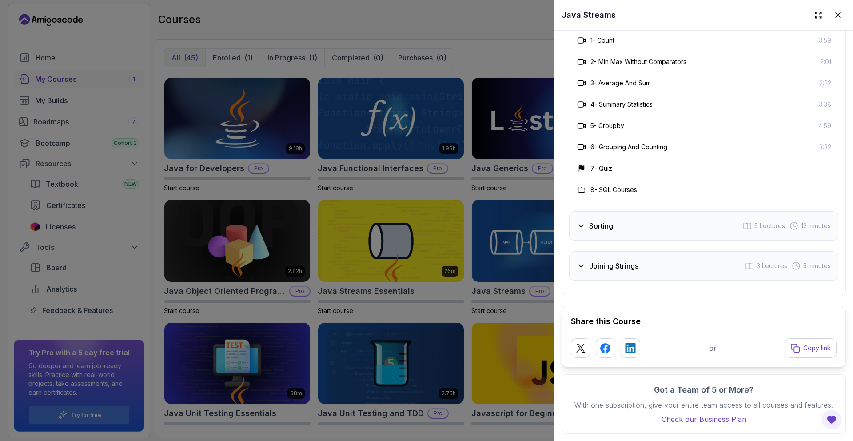
click at [426, 215] on div "Sorting 5 Lectures 12 minutes" at bounding box center [703, 225] width 269 height 29
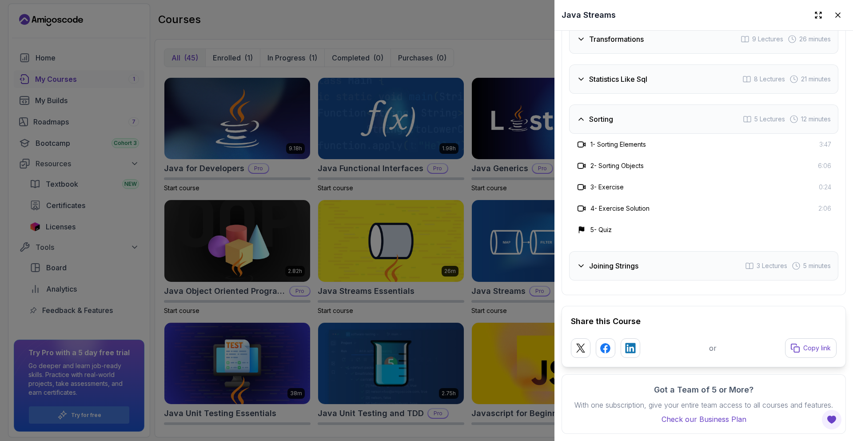
click at [426, 251] on div "Joining Strings 3 Lectures 5 minutes" at bounding box center [703, 265] width 269 height 29
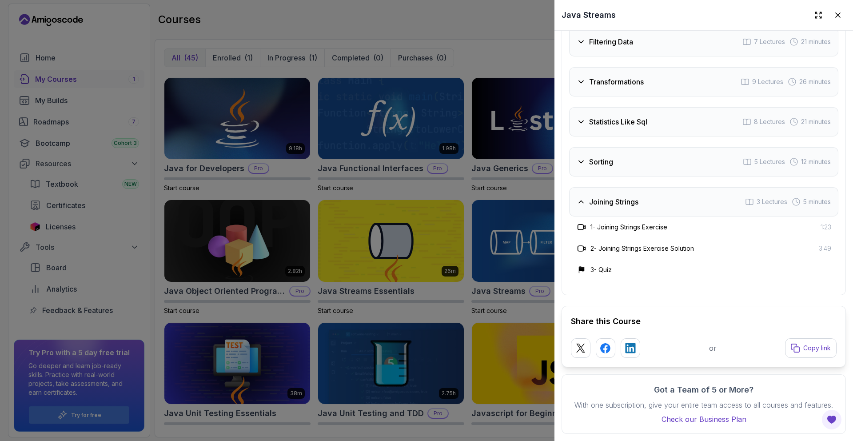
scroll to position [1634, 0]
click at [426, 245] on div at bounding box center [426, 220] width 853 height 441
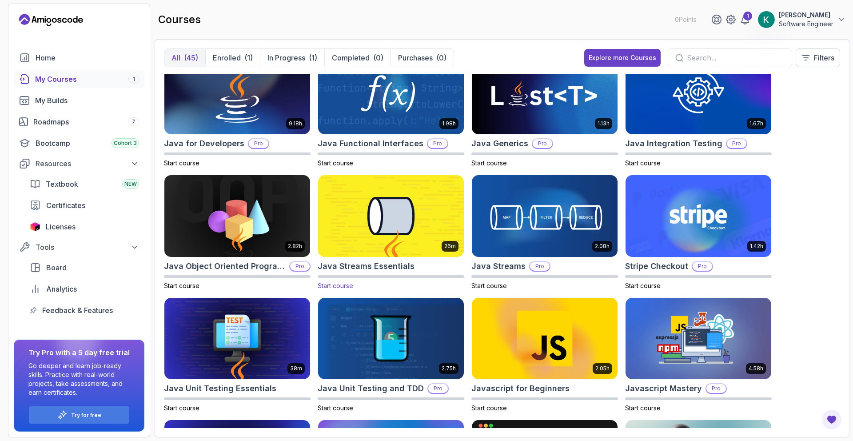
scroll to position [652, 0]
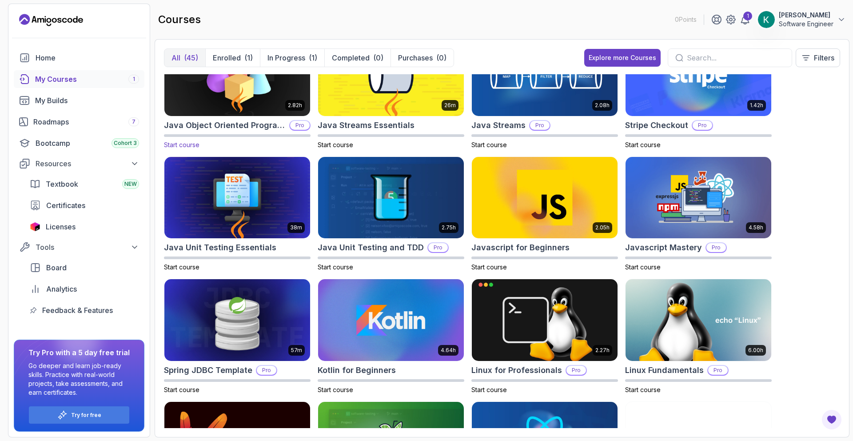
click at [262, 106] on img at bounding box center [237, 75] width 153 height 86
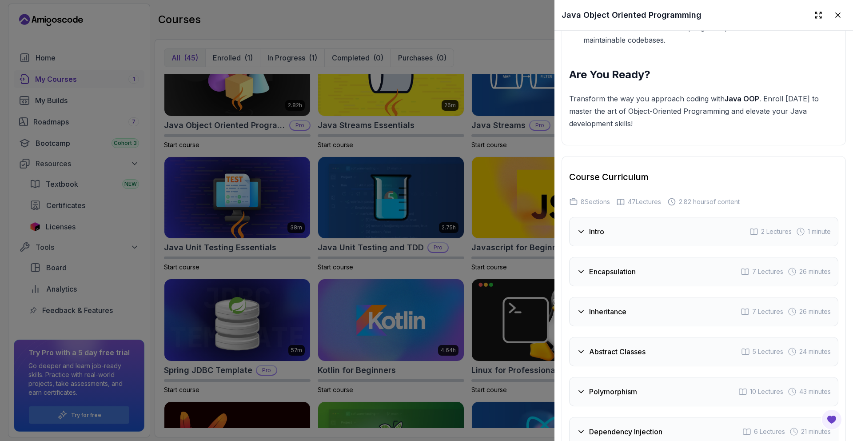
scroll to position [1421, 0]
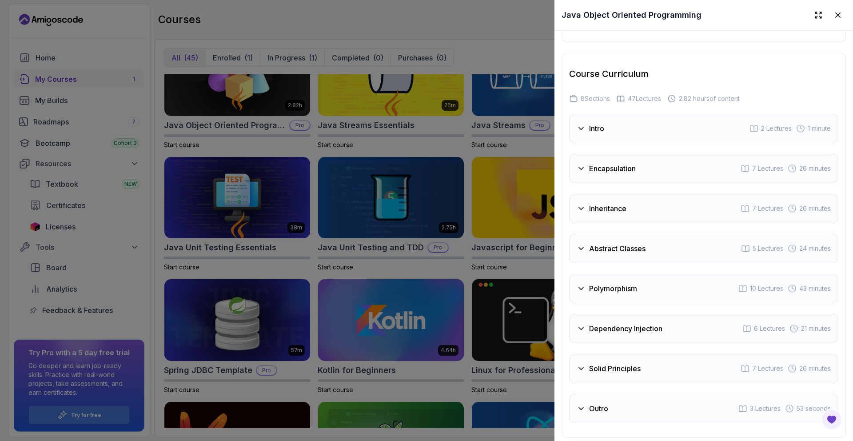
click at [426, 164] on h3 "Encapsulation" at bounding box center [612, 168] width 47 height 11
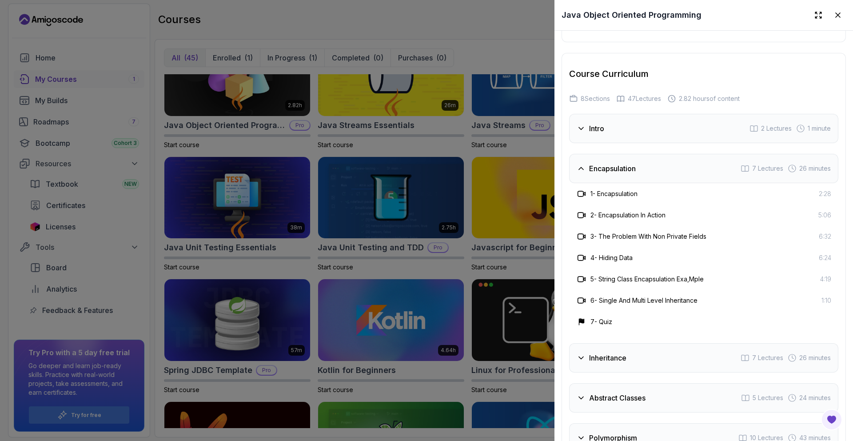
click at [426, 164] on h3 "Encapsulation" at bounding box center [612, 168] width 47 height 11
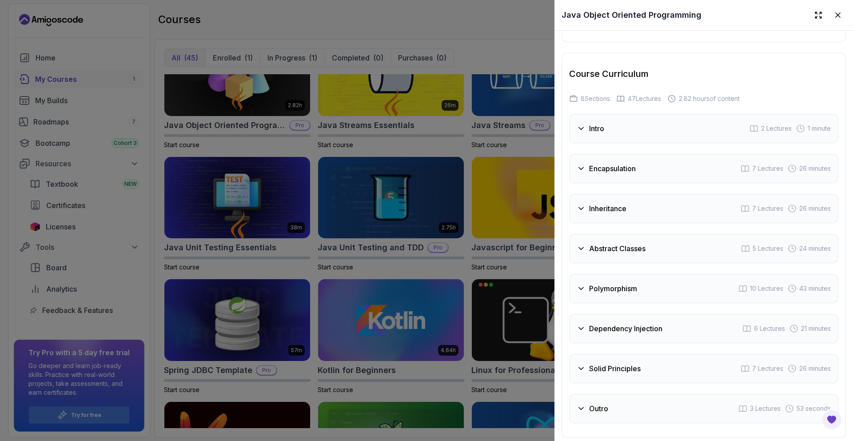
click at [426, 206] on div "Inheritance 7 Lectures 26 minutes" at bounding box center [703, 208] width 269 height 29
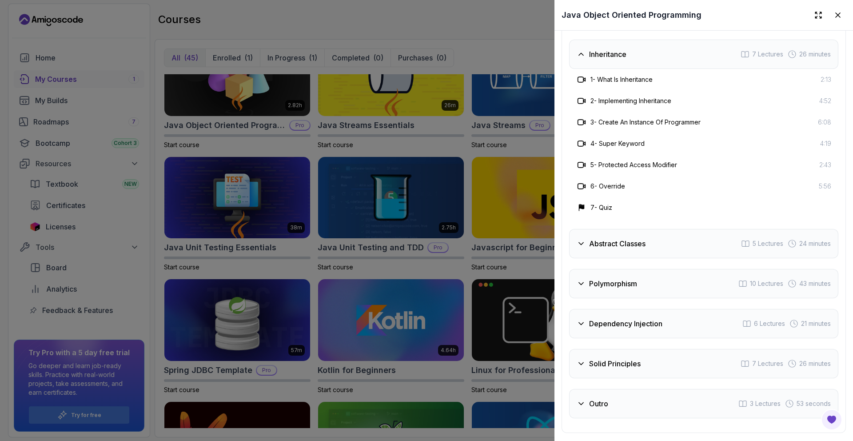
scroll to position [1585, 0]
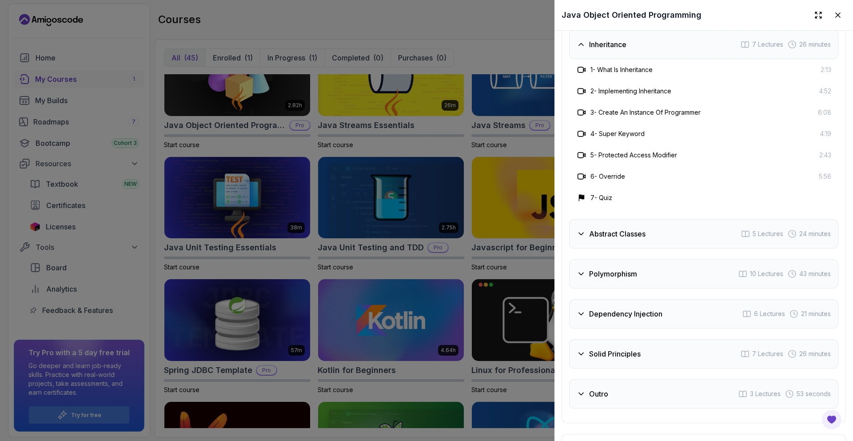
click at [426, 238] on div "Abstract Classes 5 Lectures 24 minutes" at bounding box center [703, 233] width 269 height 29
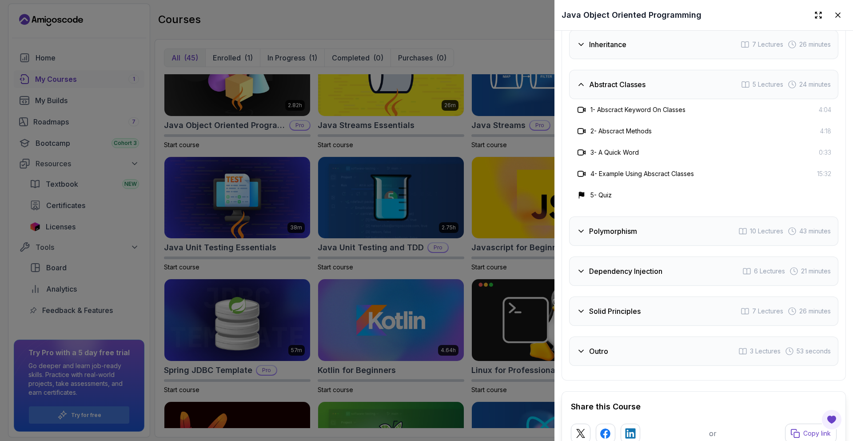
click at [426, 237] on div "Polymorphism 10 Lectures 43 minutes" at bounding box center [703, 230] width 269 height 29
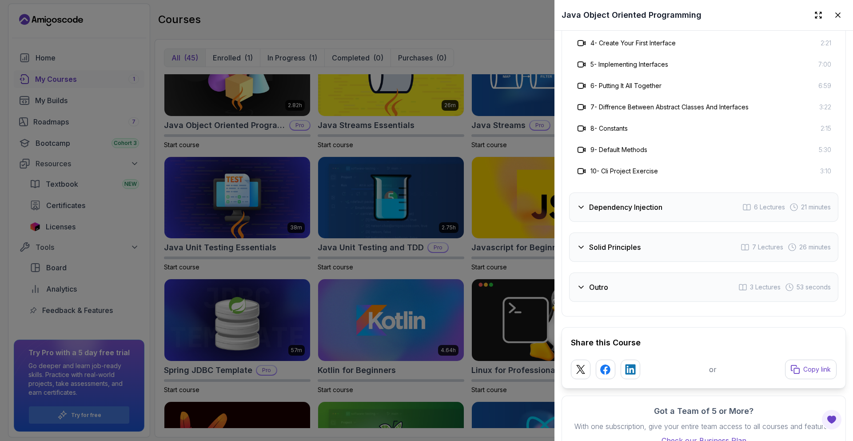
click at [426, 249] on div "Solid Principles 7 Lectures 26 minutes" at bounding box center [703, 246] width 269 height 29
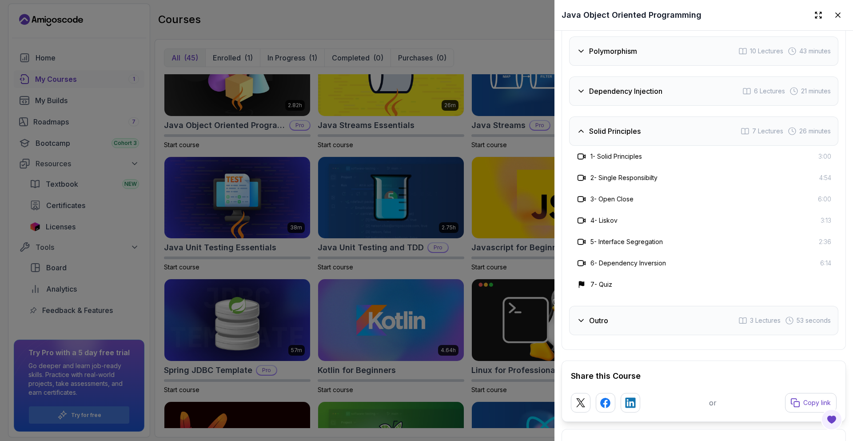
scroll to position [1651, 0]
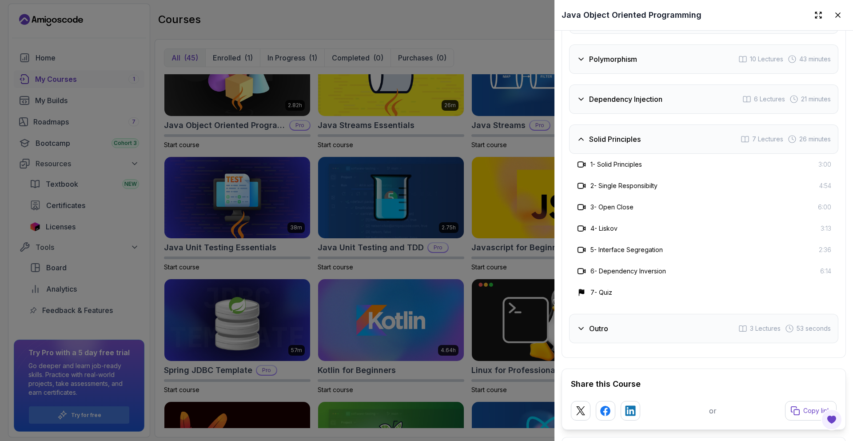
click at [426, 105] on div "Dependency Injection 6 Lectures 21 minutes" at bounding box center [703, 98] width 269 height 29
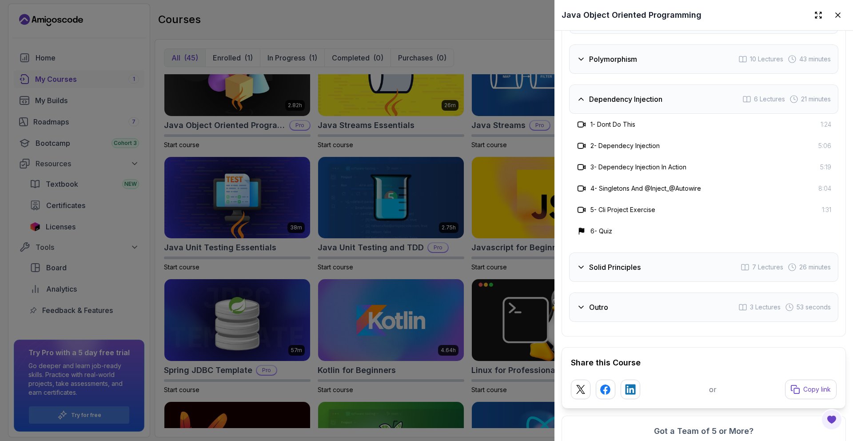
click at [426, 284] on div "Intro 2 Lectures 1 minute Encapsulation 7 Lectures 26 minutes Inheritance 7 Lec…" at bounding box center [703, 103] width 269 height 437
click at [426, 300] on div "Outro 3 Lectures 53 seconds" at bounding box center [703, 306] width 269 height 29
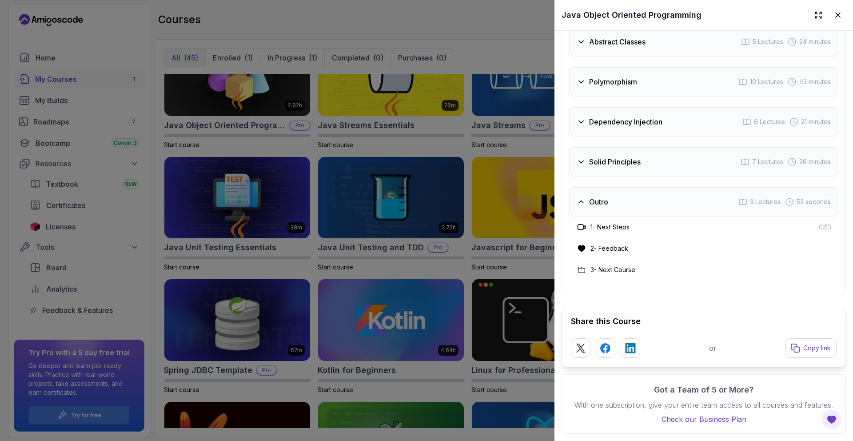
scroll to position [1635, 0]
click at [426, 288] on div at bounding box center [426, 220] width 853 height 441
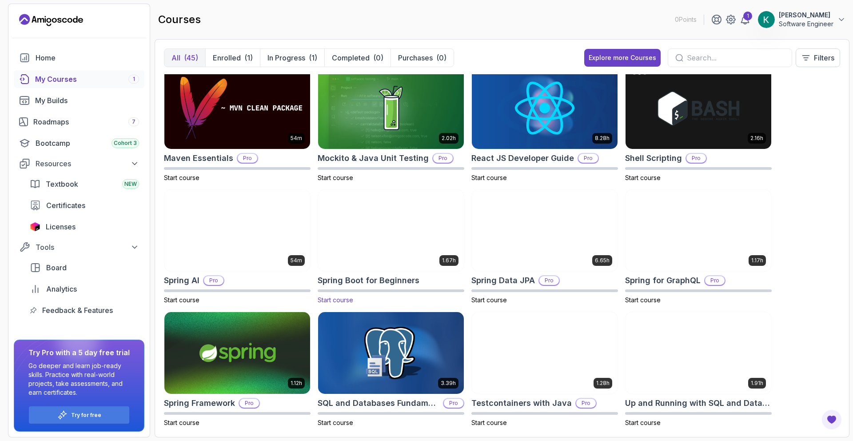
scroll to position [987, 0]
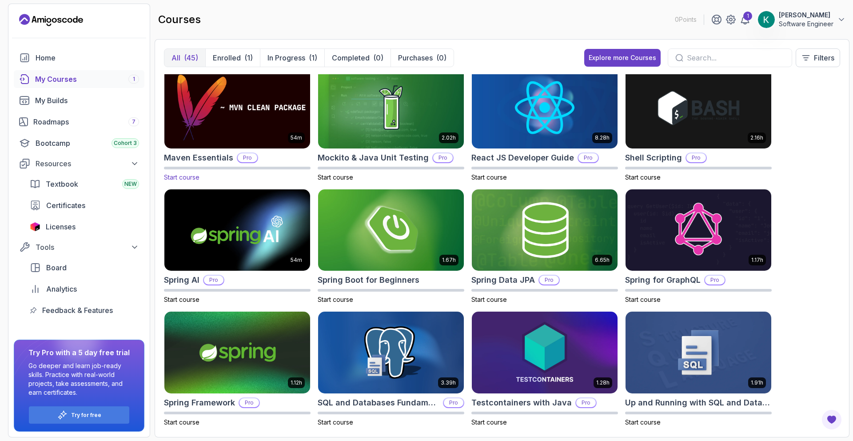
click at [265, 122] on img at bounding box center [237, 107] width 153 height 86
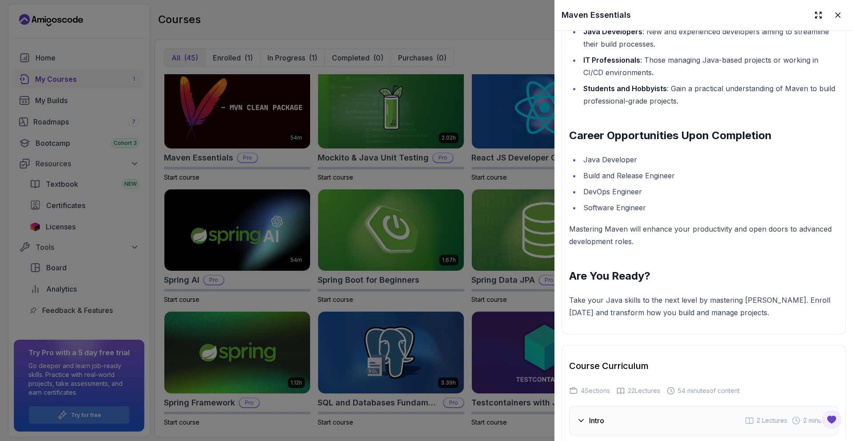
scroll to position [1139, 0]
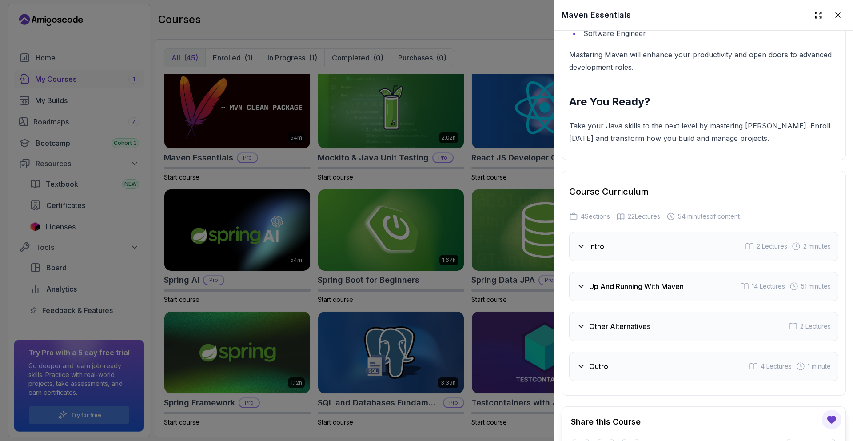
click at [426, 243] on div "Intro 2 Lectures 2 minutes" at bounding box center [703, 245] width 269 height 29
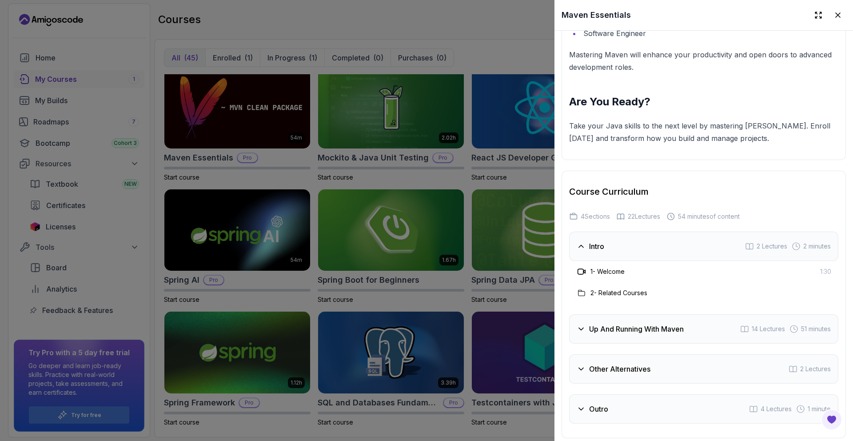
click at [426, 240] on div "Intro 2 Lectures 2 minutes" at bounding box center [703, 245] width 269 height 29
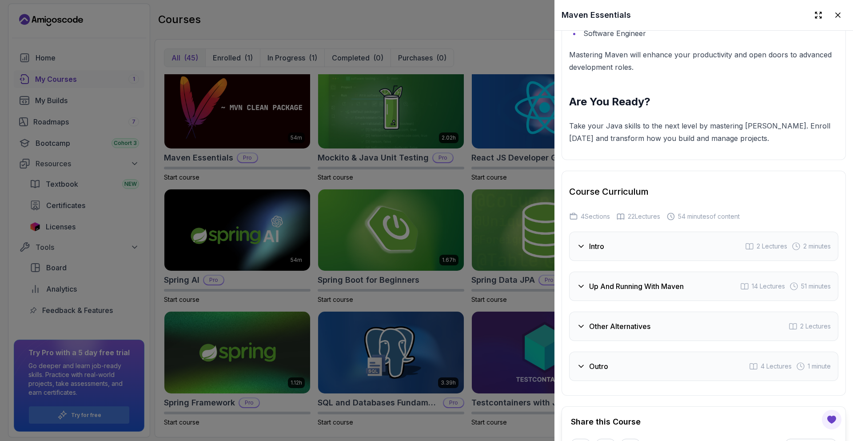
click at [426, 287] on h3 "Up And Running With Maven" at bounding box center [636, 286] width 95 height 11
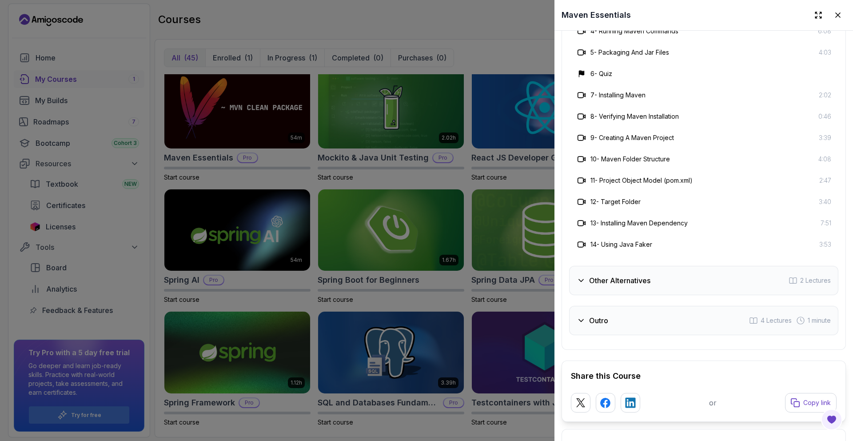
click at [426, 275] on h3 "Other Alternatives" at bounding box center [619, 280] width 61 height 11
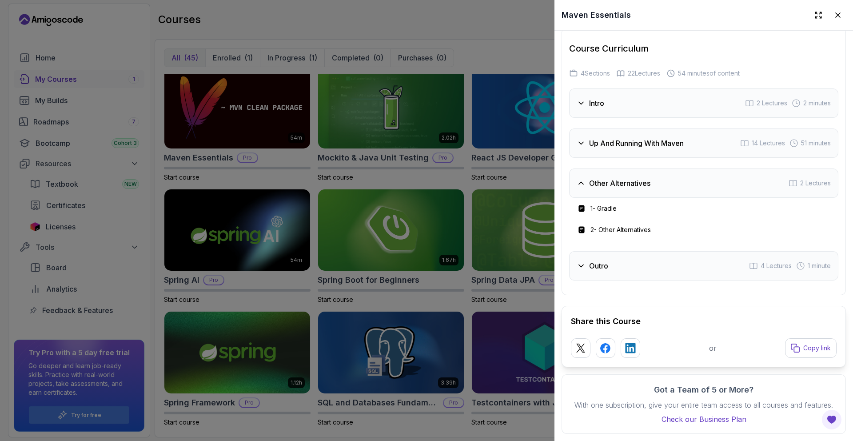
scroll to position [1289, 0]
click at [426, 262] on div "Outro 4 Lectures 1 minute" at bounding box center [703, 265] width 269 height 29
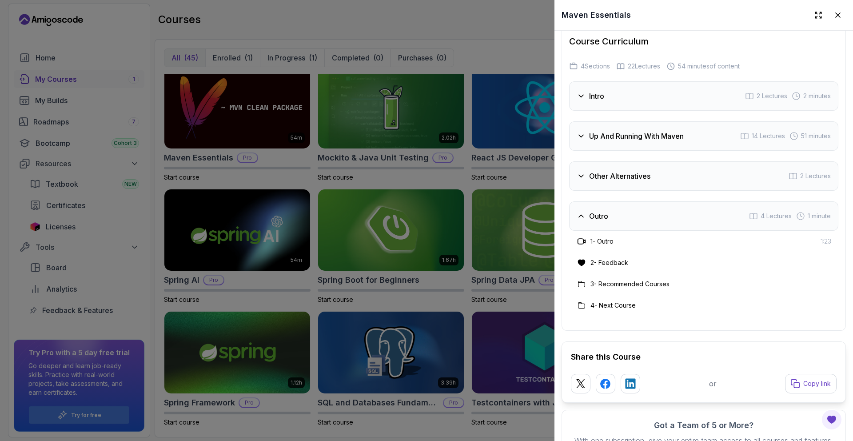
drag, startPoint x: 624, startPoint y: 211, endPoint x: 624, endPoint y: 194, distance: 17.3
click at [426, 211] on div "Outro 4 Lectures 1 minute" at bounding box center [703, 215] width 269 height 29
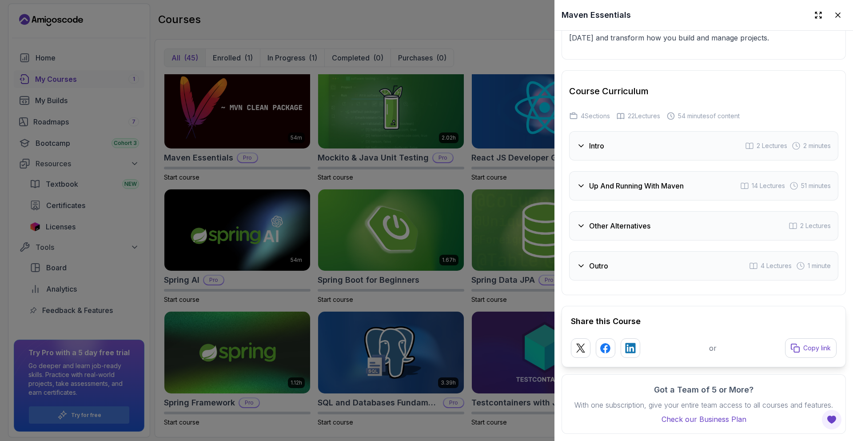
click at [426, 201] on div at bounding box center [426, 220] width 853 height 441
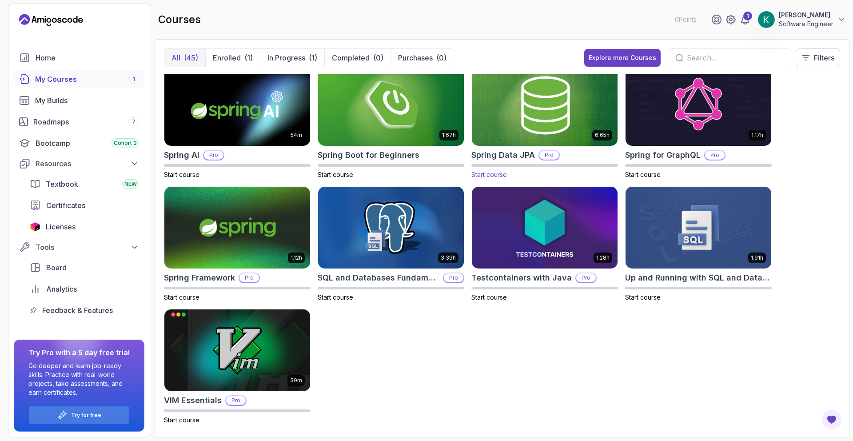
scroll to position [1119, 0]
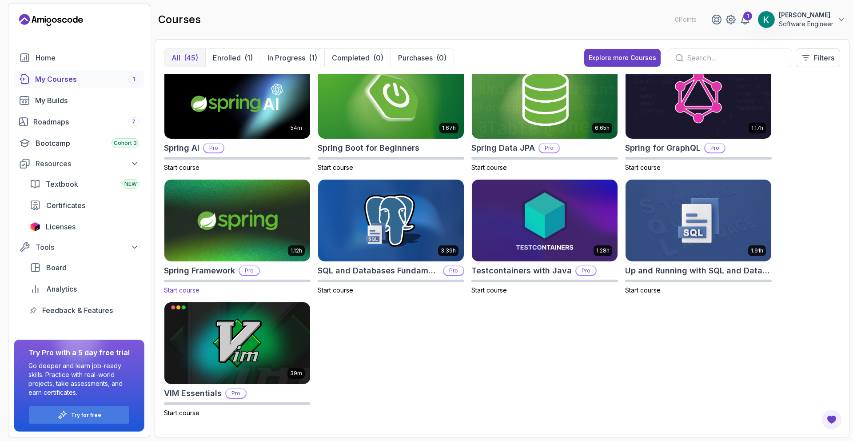
click at [239, 230] on img at bounding box center [237, 221] width 153 height 86
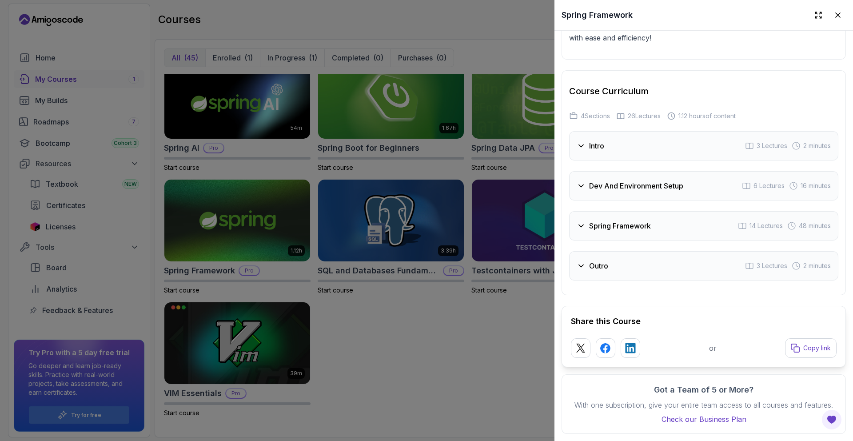
scroll to position [1312, 0]
drag, startPoint x: 670, startPoint y: 175, endPoint x: 666, endPoint y: 176, distance: 4.6
click at [426, 180] on h3 "Dev And Environment Setup" at bounding box center [636, 185] width 94 height 11
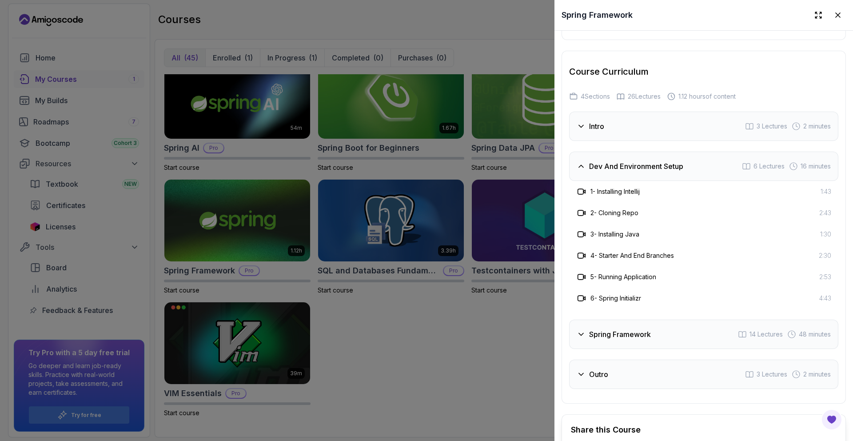
click at [426, 218] on div at bounding box center [426, 220] width 853 height 441
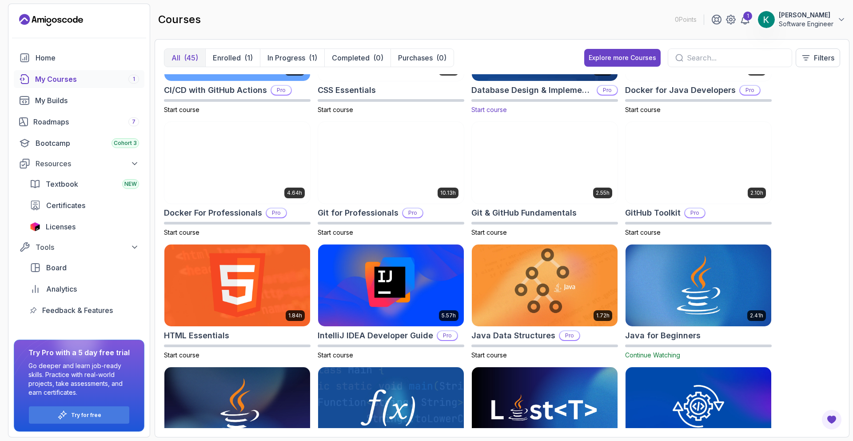
scroll to position [306, 0]
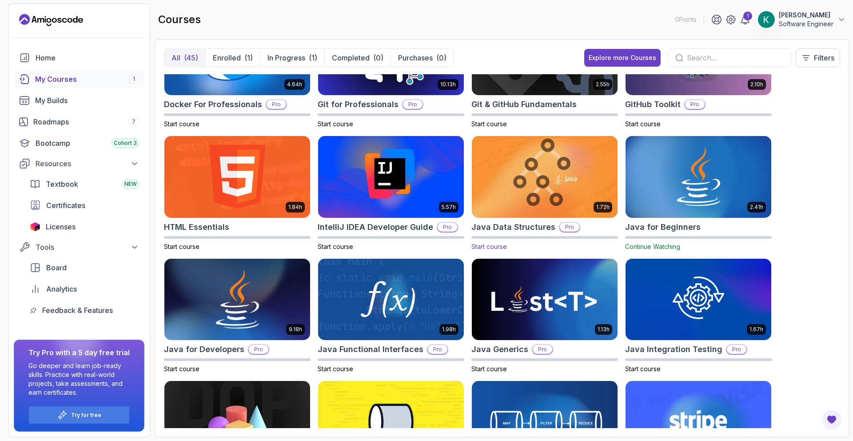
click at [426, 187] on img at bounding box center [544, 177] width 153 height 86
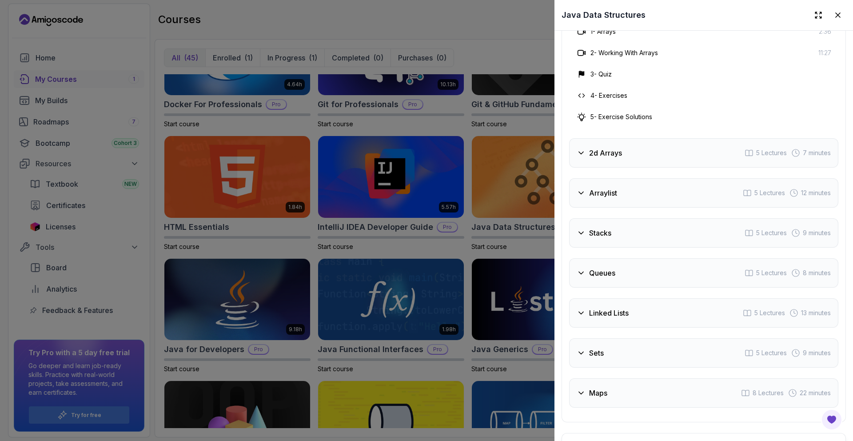
scroll to position [1574, 0]
click at [426, 189] on div "Arraylist 5 Lectures 12 minutes" at bounding box center [703, 191] width 269 height 29
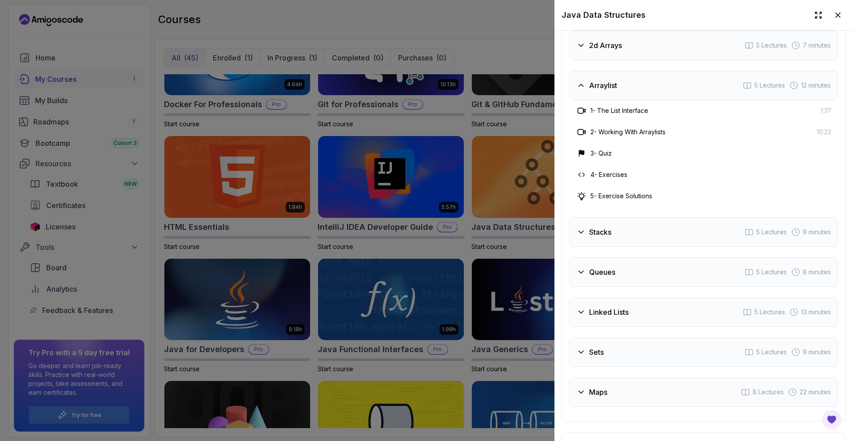
scroll to position [1395, 0]
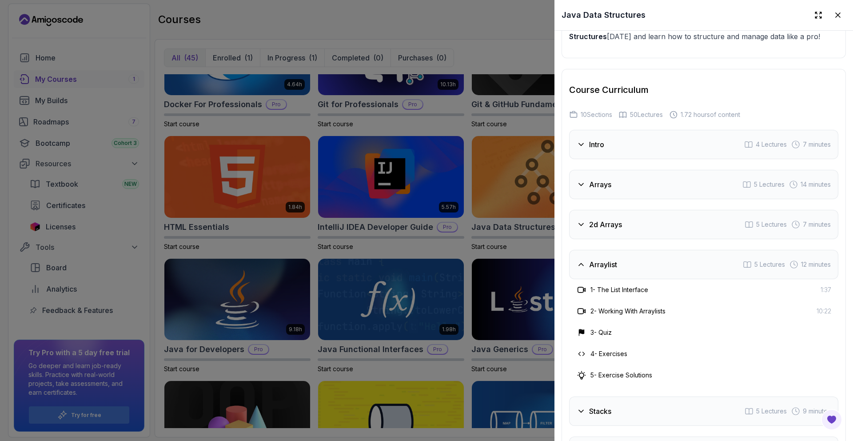
click at [426, 221] on h3 "2d Arrays" at bounding box center [605, 224] width 33 height 11
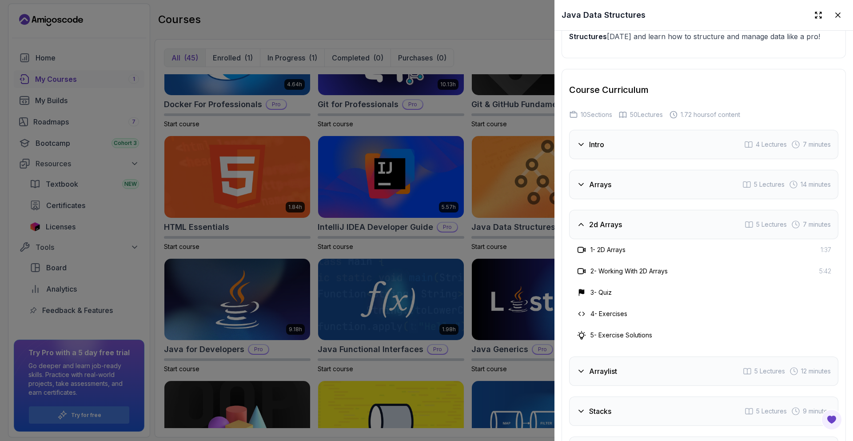
click at [426, 171] on div "Arrays 5 Lectures 14 minutes" at bounding box center [703, 184] width 269 height 29
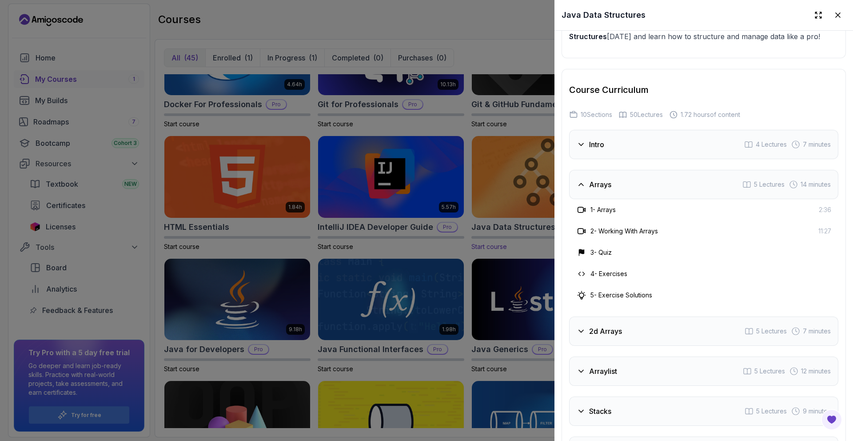
click at [426, 166] on div at bounding box center [426, 220] width 853 height 441
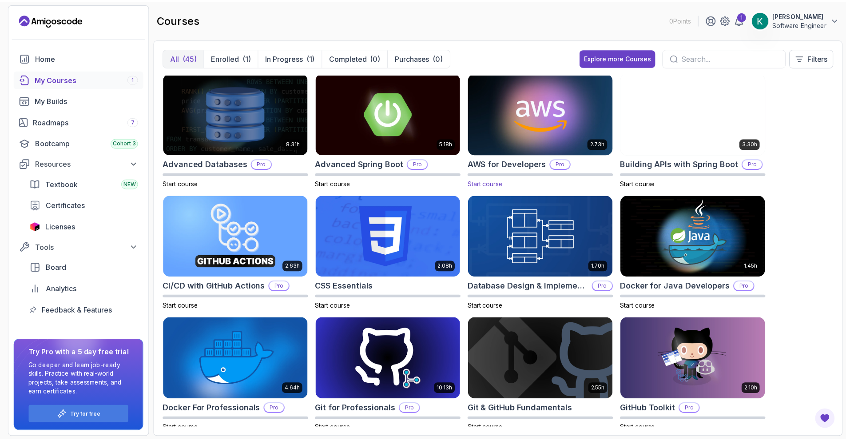
scroll to position [0, 0]
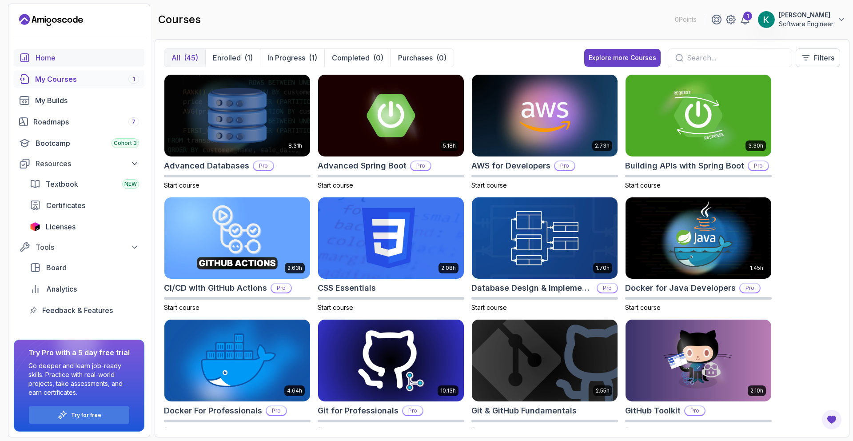
click at [95, 59] on div "Home" at bounding box center [87, 57] width 103 height 11
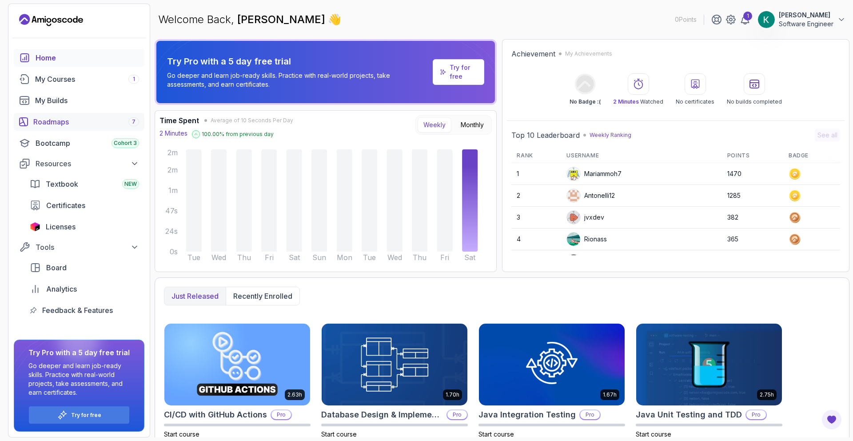
click at [79, 123] on div "Roadmaps 7" at bounding box center [86, 121] width 106 height 11
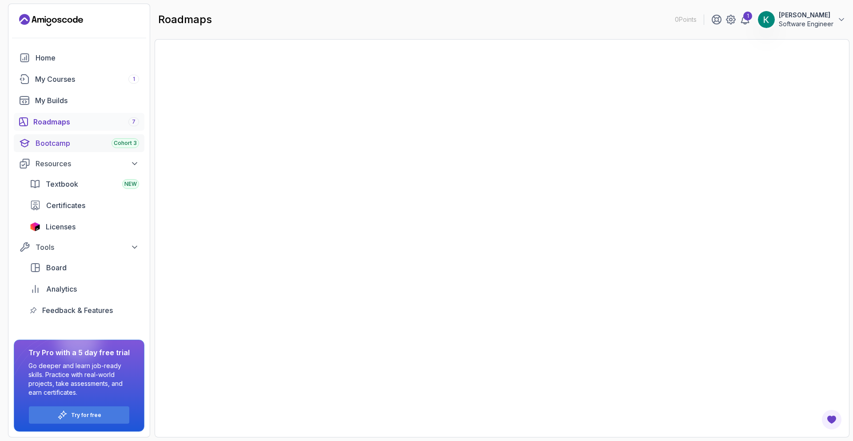
click at [75, 142] on div "Bootcamp Cohort 3" at bounding box center [87, 143] width 103 height 11
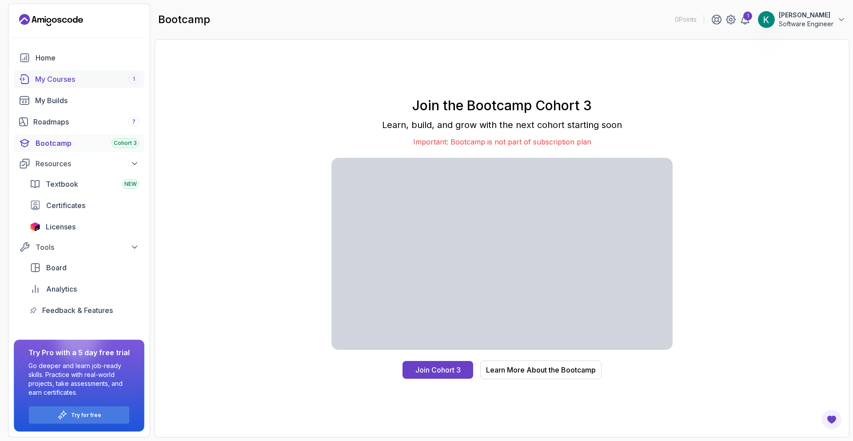
click at [75, 87] on link "My Courses 1" at bounding box center [79, 79] width 131 height 18
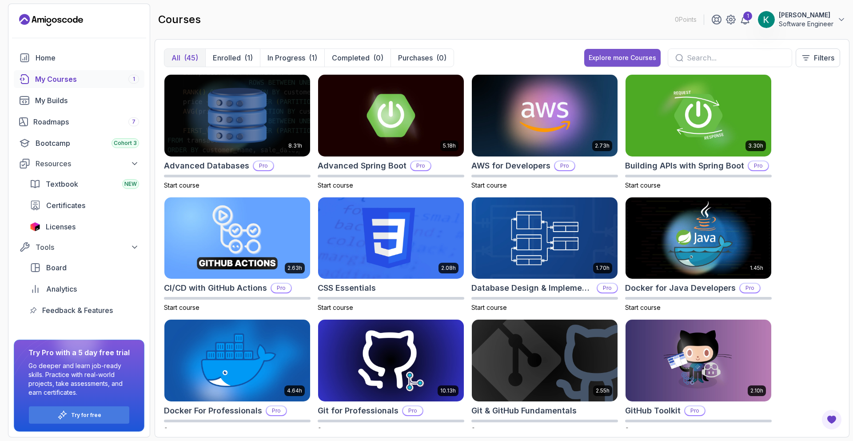
click at [426, 56] on div "Explore more Courses" at bounding box center [621, 57] width 67 height 9
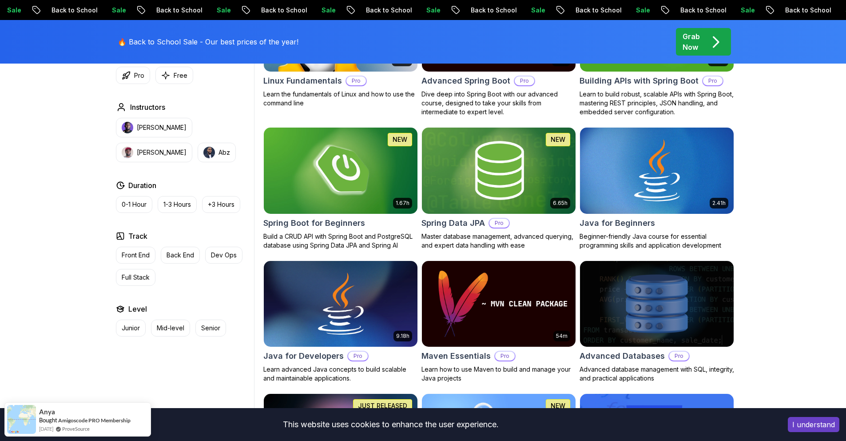
scroll to position [358, 0]
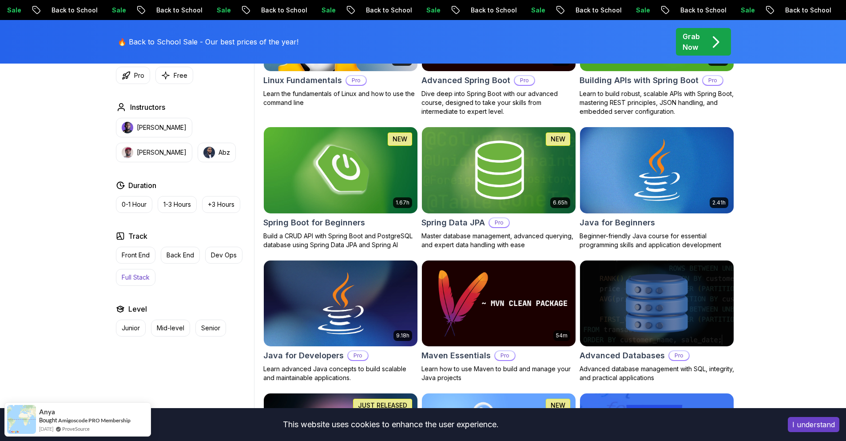
click at [134, 332] on button "Junior" at bounding box center [131, 327] width 30 height 17
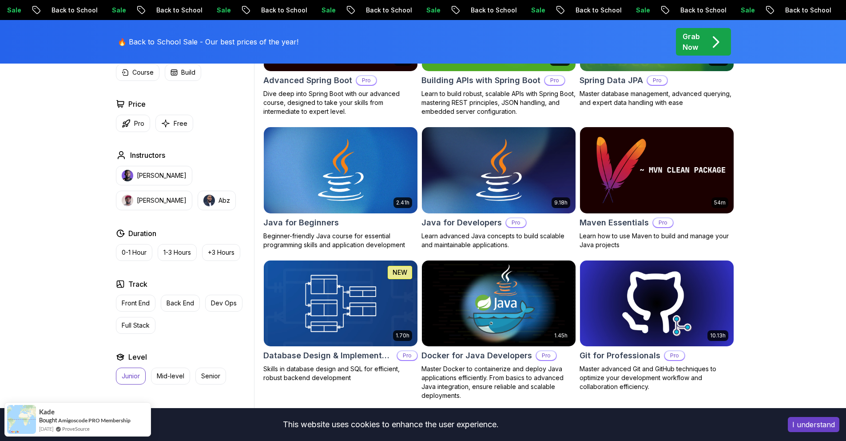
drag, startPoint x: 132, startPoint y: 373, endPoint x: 148, endPoint y: 373, distance: 16.4
click at [132, 373] on p "Junior" at bounding box center [131, 375] width 18 height 9
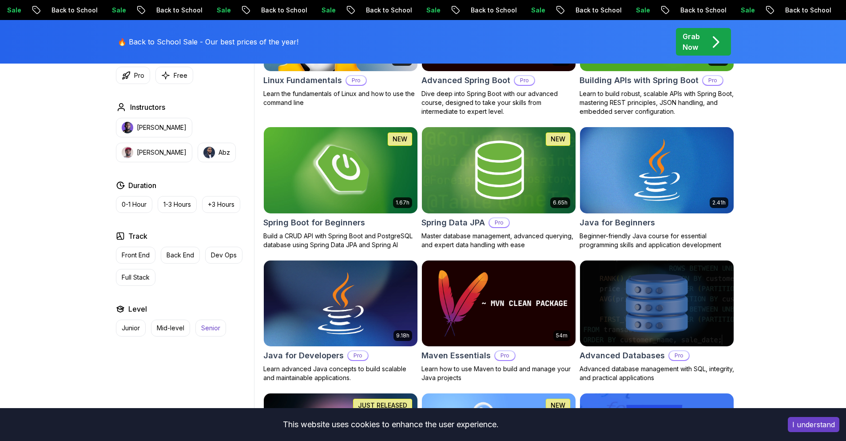
click at [214, 333] on button "Senior" at bounding box center [210, 327] width 31 height 17
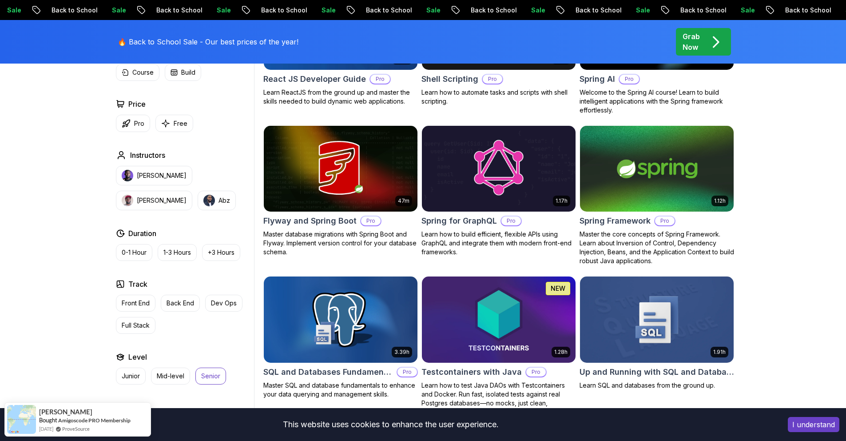
scroll to position [1866, 0]
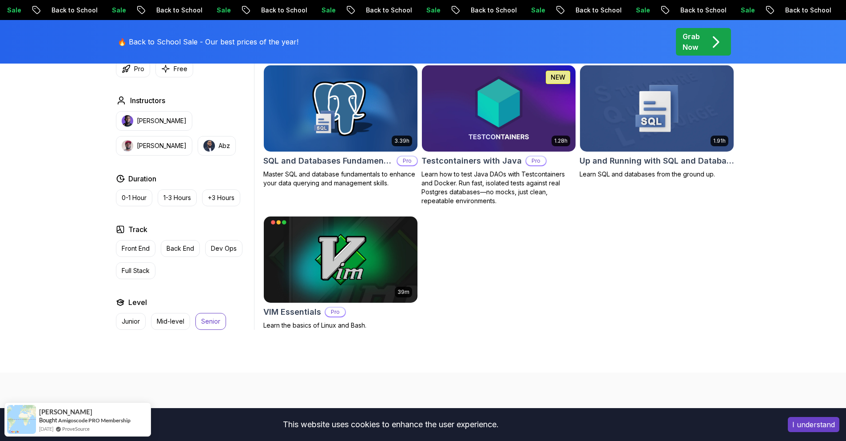
click at [210, 317] on p "Senior" at bounding box center [210, 321] width 19 height 9
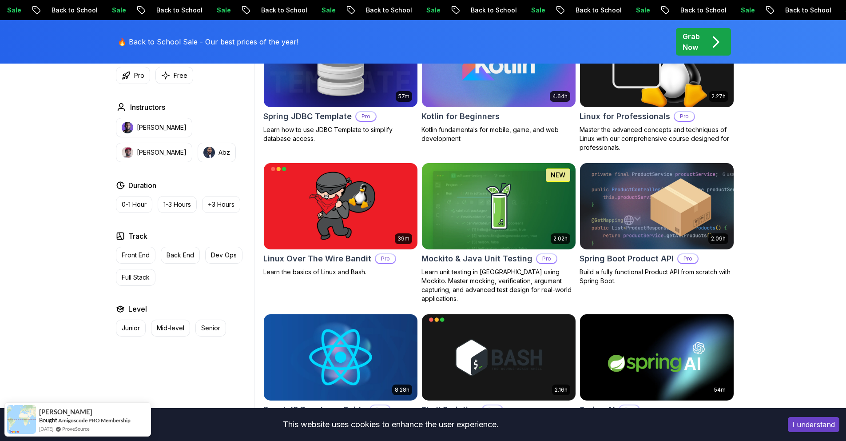
click at [128, 324] on p "Junior" at bounding box center [131, 327] width 18 height 9
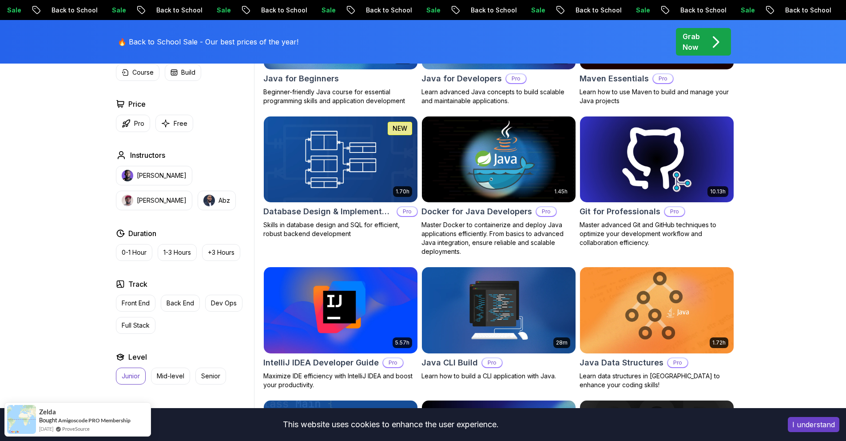
scroll to position [721, 0]
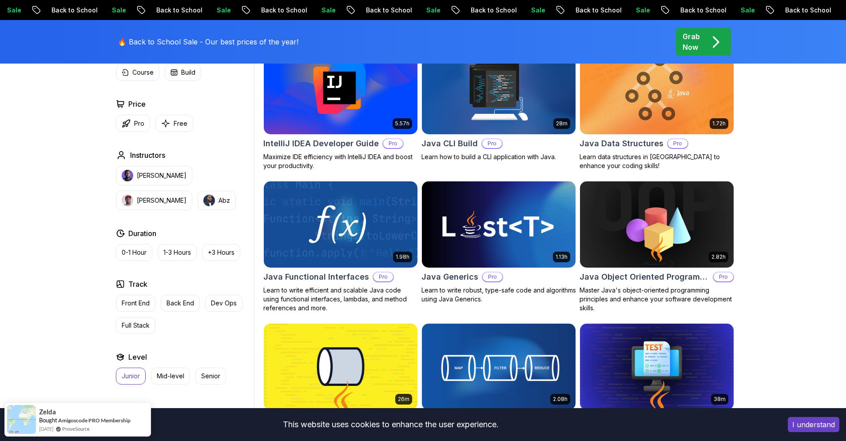
click at [124, 372] on p "Junior" at bounding box center [131, 375] width 18 height 9
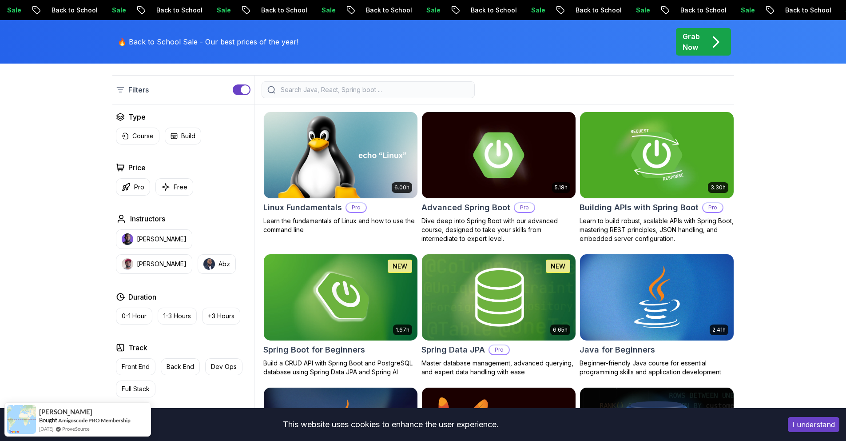
scroll to position [222, 0]
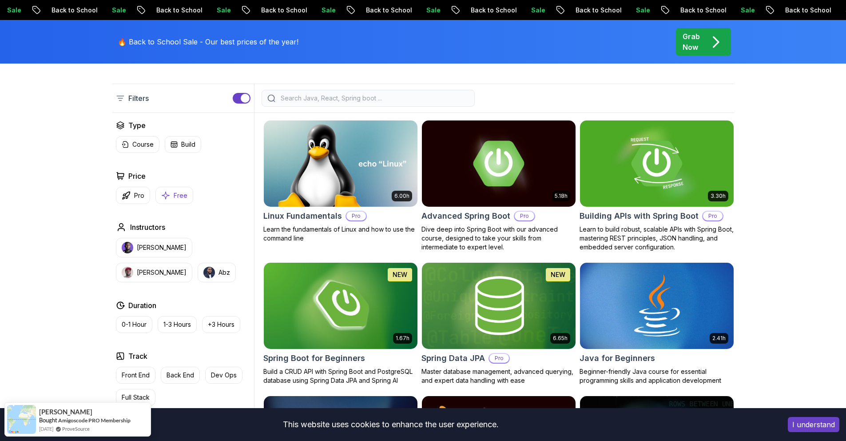
click at [173, 187] on button "Free" at bounding box center [174, 195] width 38 height 17
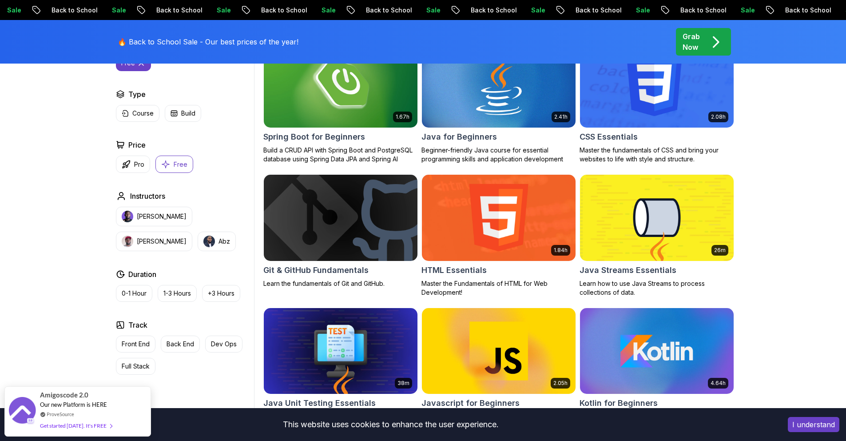
scroll to position [130, 0]
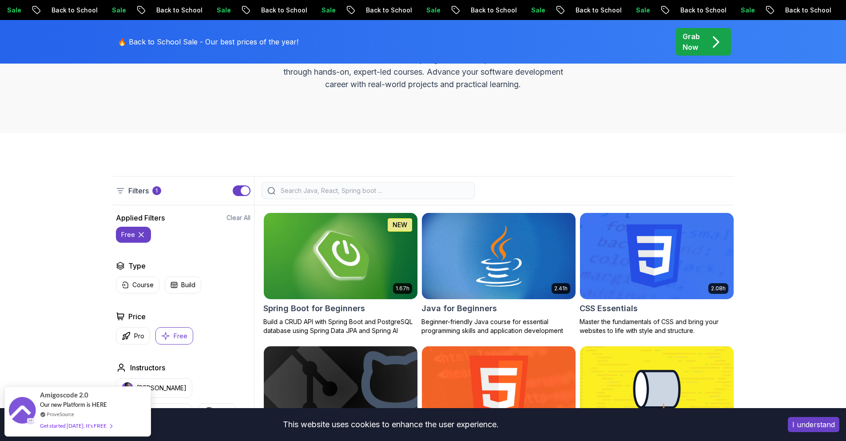
click at [242, 187] on div "button" at bounding box center [245, 190] width 9 height 9
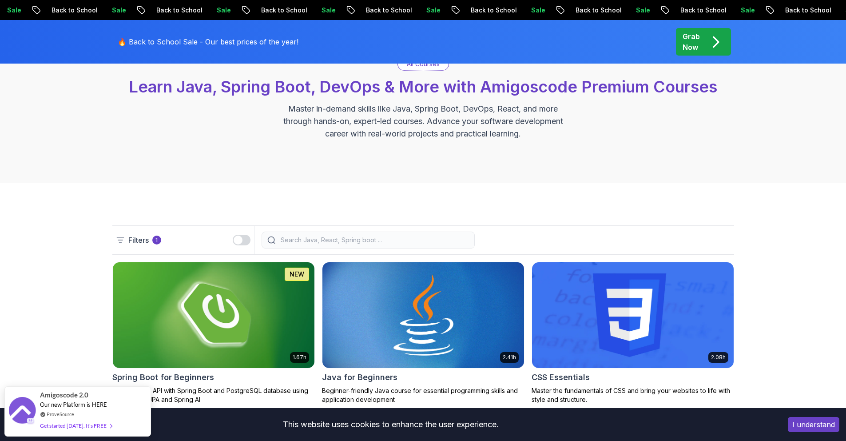
scroll to position [0, 0]
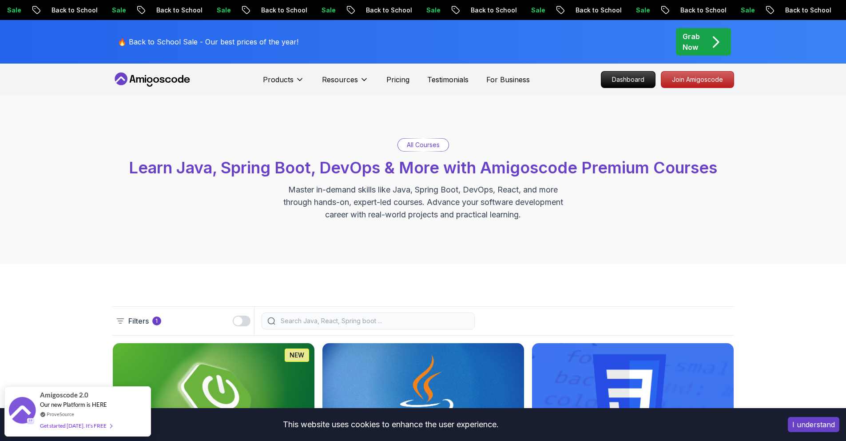
click at [426, 51] on p "Grab Now" at bounding box center [691, 41] width 17 height 21
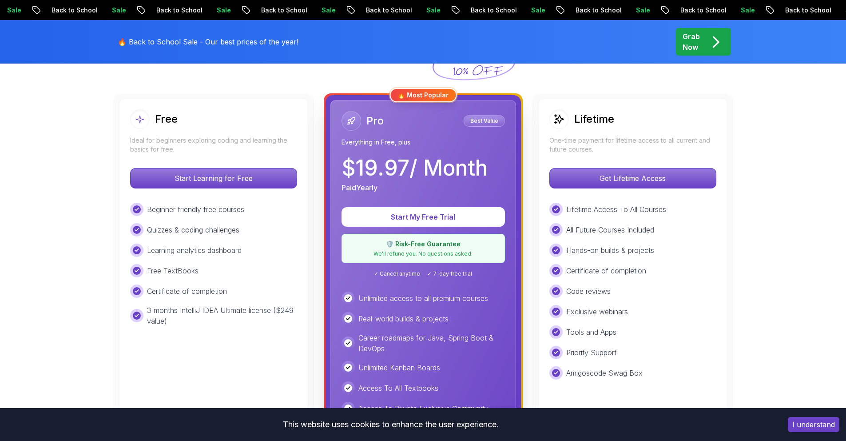
scroll to position [183, 0]
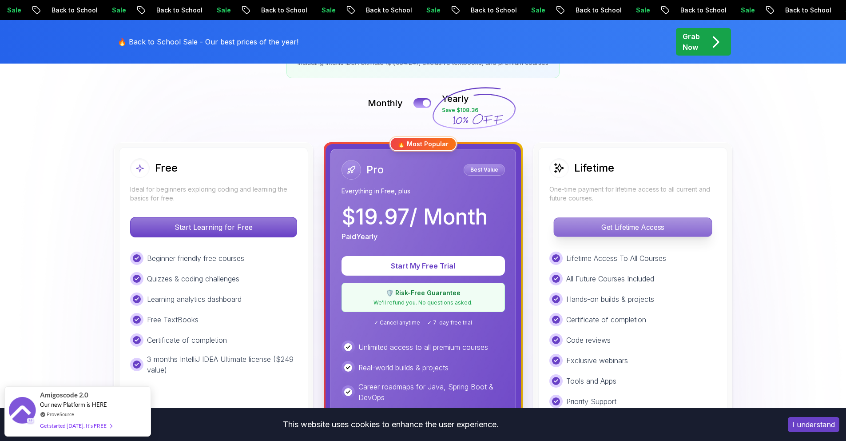
click at [426, 218] on p "Get Lifetime Access" at bounding box center [633, 227] width 158 height 19
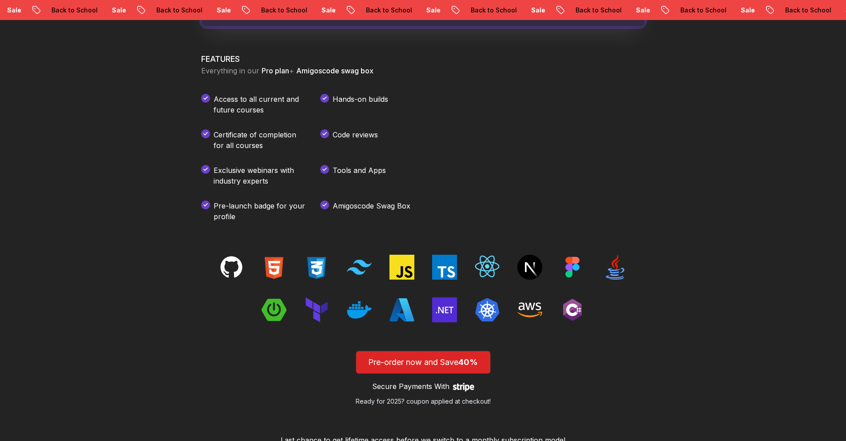
scroll to position [1183, 0]
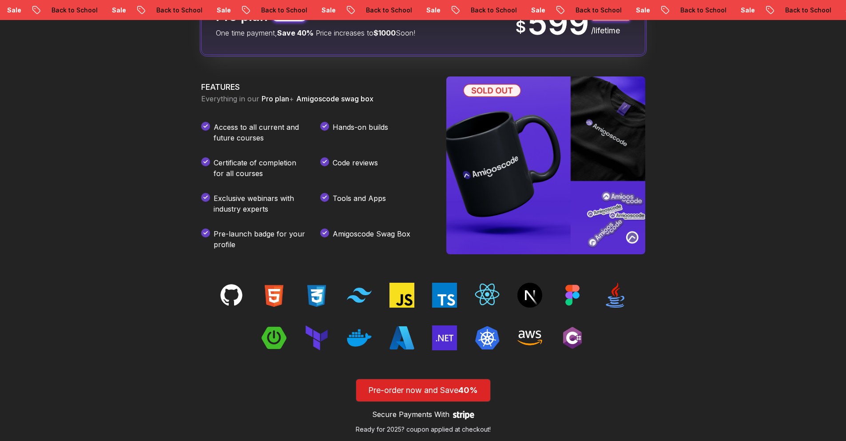
click at [426, 205] on img at bounding box center [545, 165] width 199 height 178
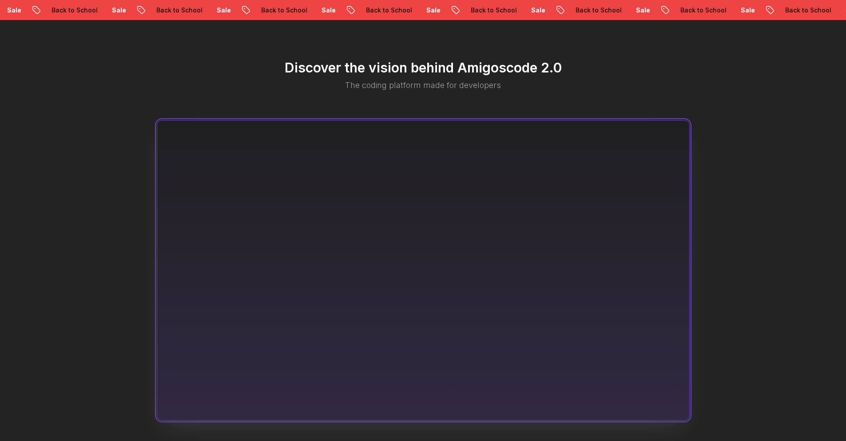
scroll to position [790, 0]
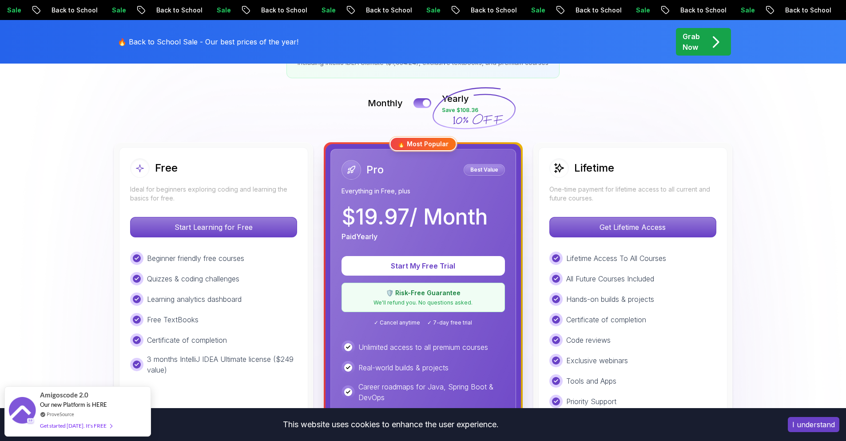
scroll to position [166, 0]
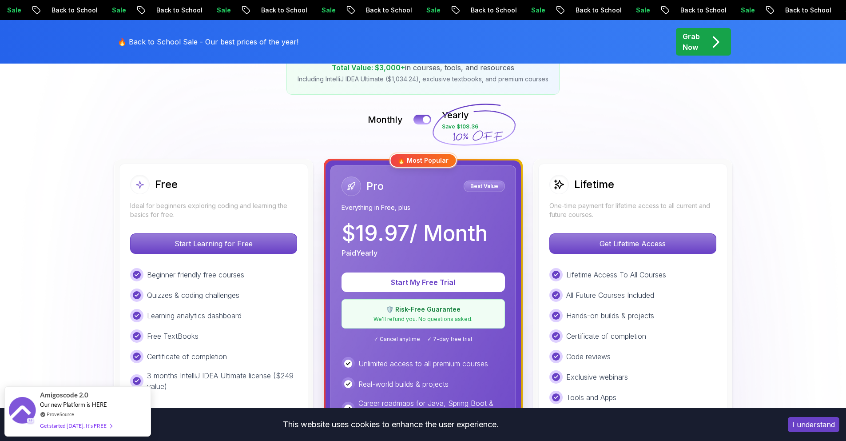
click at [426, 125] on icon at bounding box center [473, 125] width 85 height 78
click at [426, 120] on div at bounding box center [427, 120] width 8 height 8
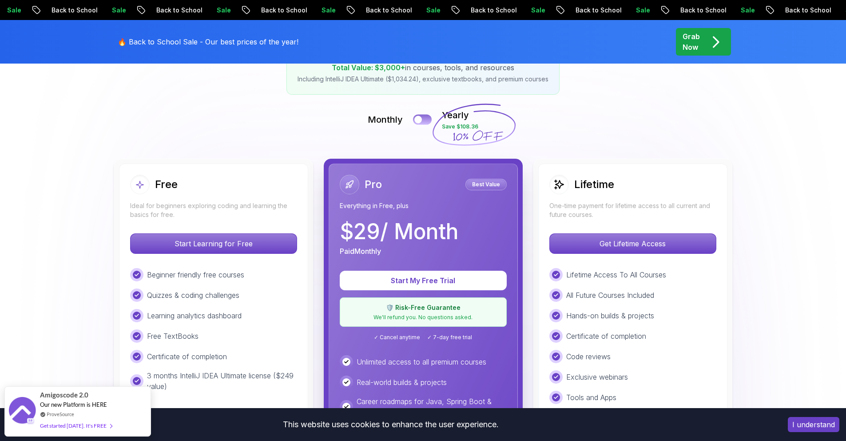
click at [426, 120] on button at bounding box center [422, 119] width 19 height 10
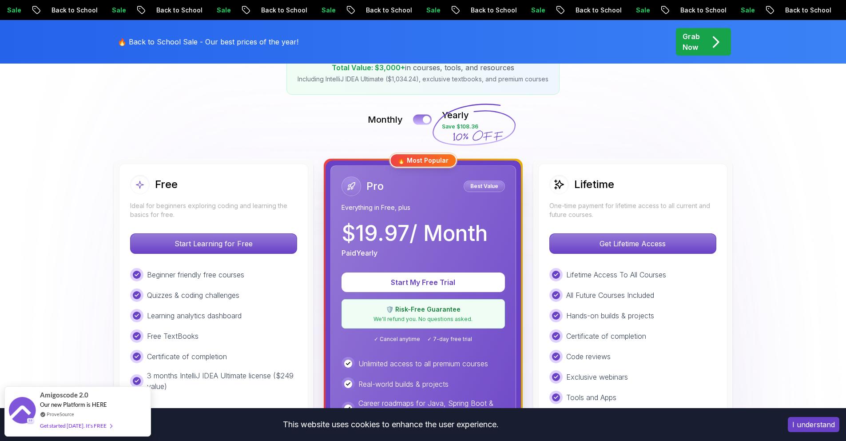
click at [426, 120] on div at bounding box center [427, 120] width 8 height 8
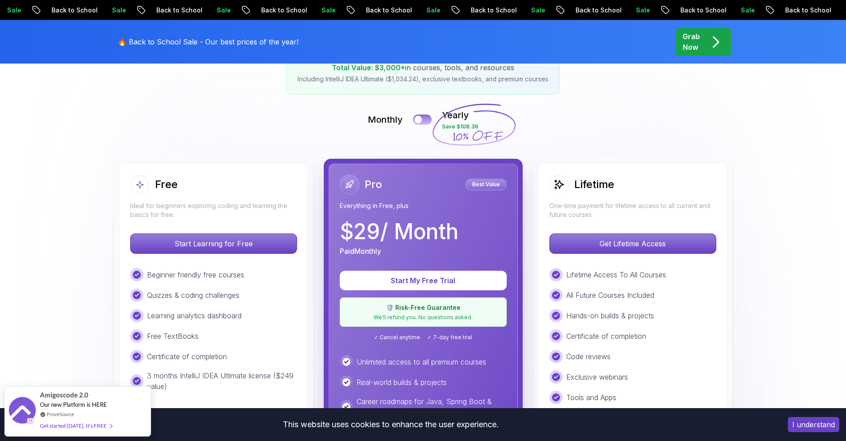
click at [426, 120] on button at bounding box center [422, 119] width 19 height 10
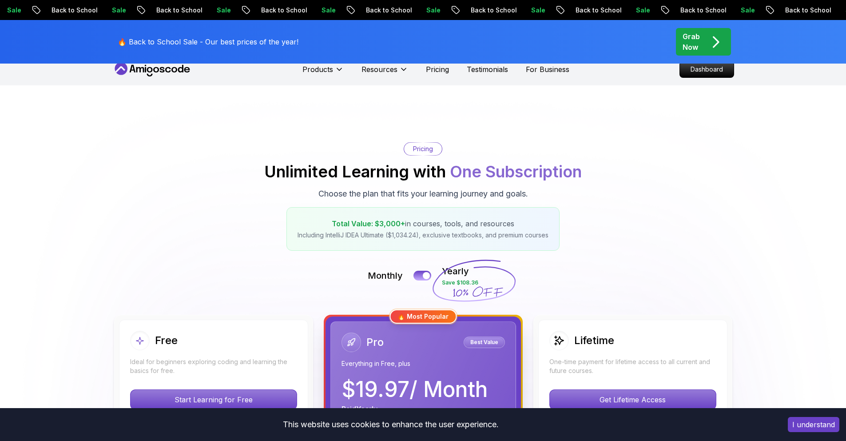
scroll to position [0, 0]
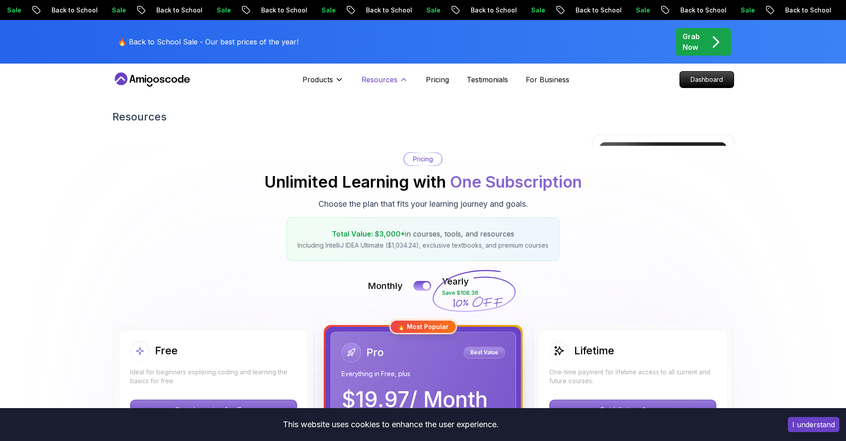
click at [395, 79] on p "Resources" at bounding box center [379, 79] width 36 height 11
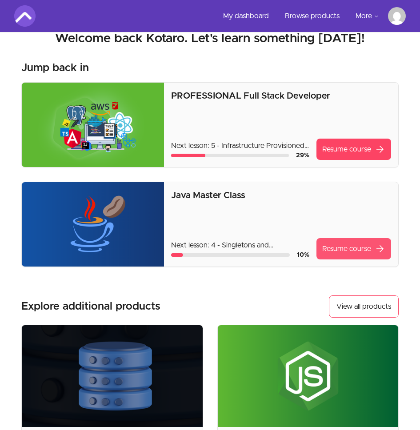
click at [336, 254] on link "Resume course arrow_forward" at bounding box center [353, 248] width 75 height 21
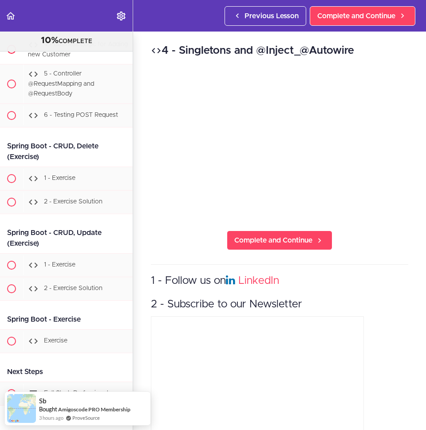
scroll to position [10890, 0]
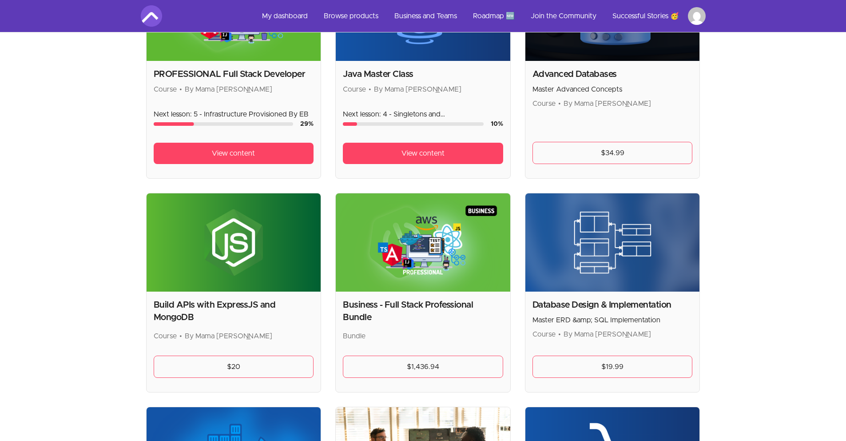
scroll to position [119, 0]
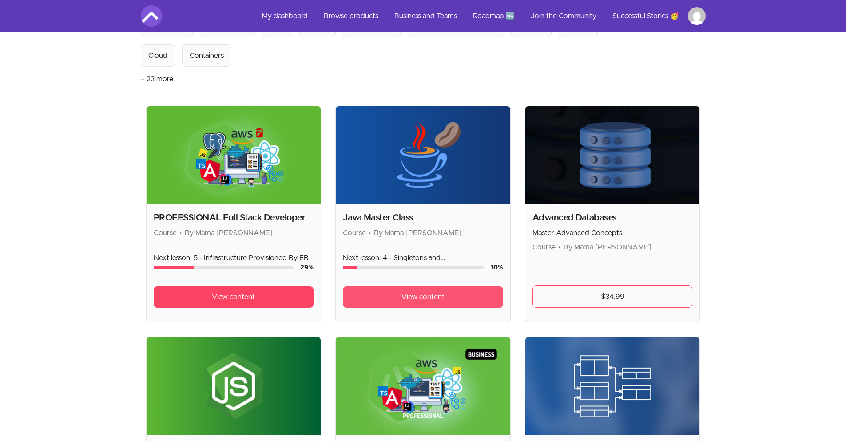
click at [415, 292] on span "View content" at bounding box center [422, 296] width 43 height 11
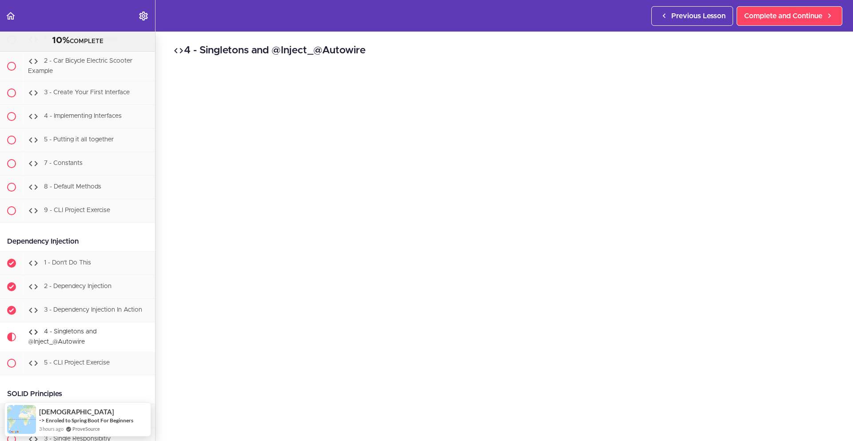
scroll to position [5587, 0]
